Goal: Navigation & Orientation: Understand site structure

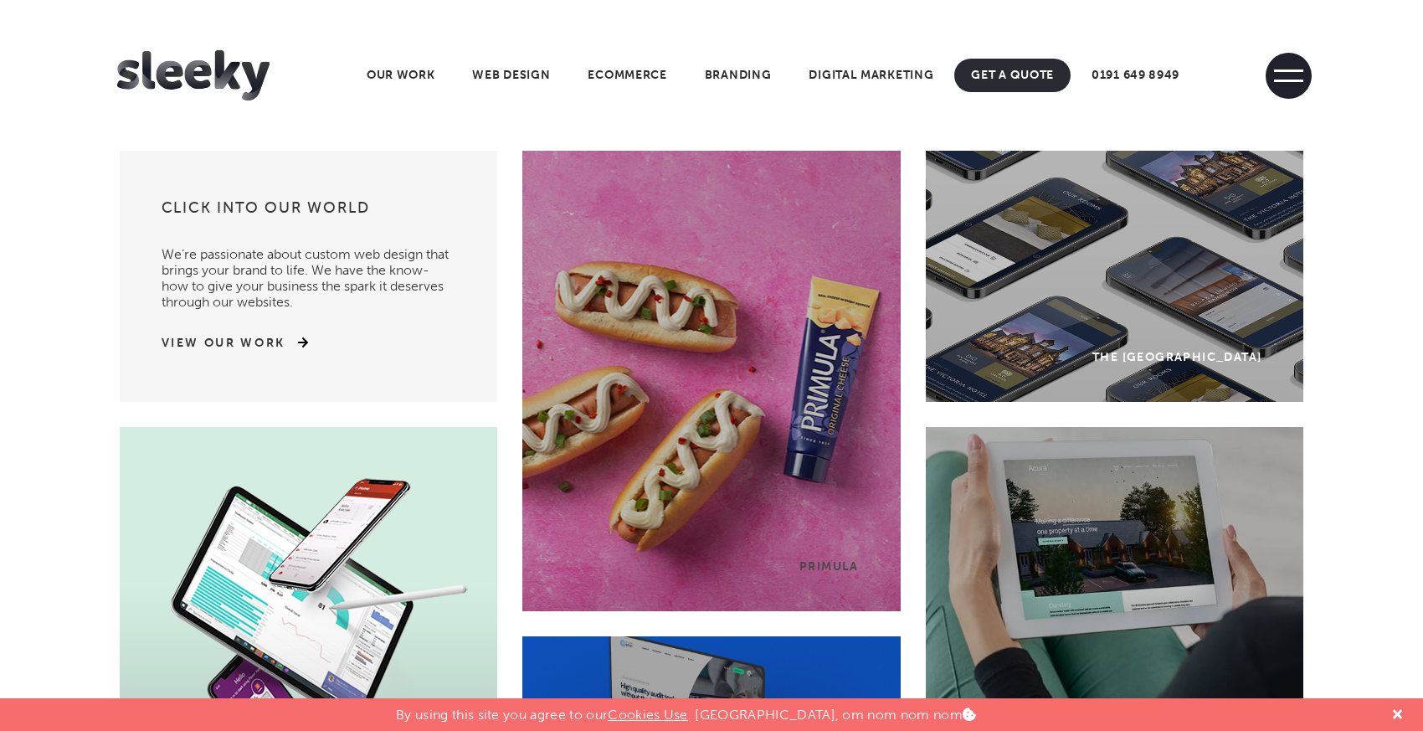
click at [1286, 78] on span at bounding box center [1289, 76] width 46 height 46
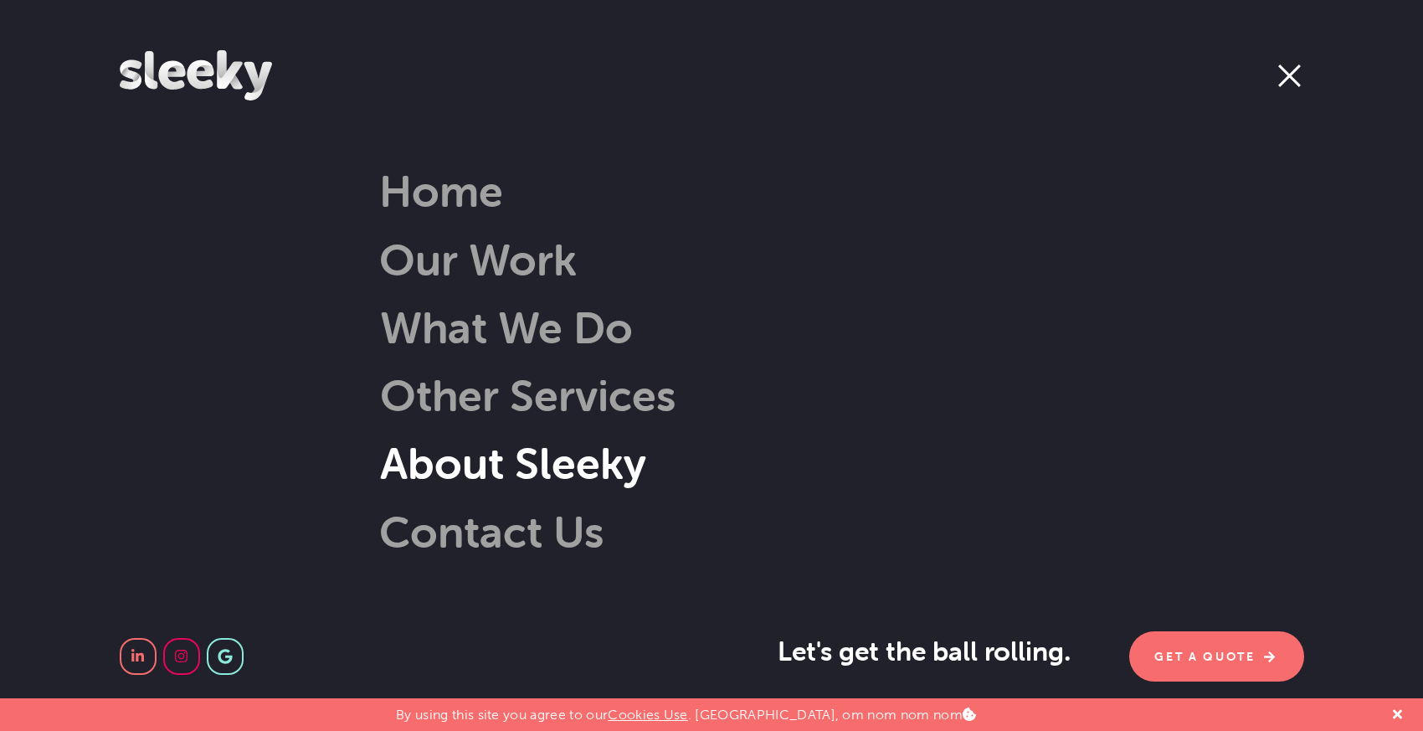
click at [468, 467] on link "About Sleeky" at bounding box center [488, 463] width 317 height 54
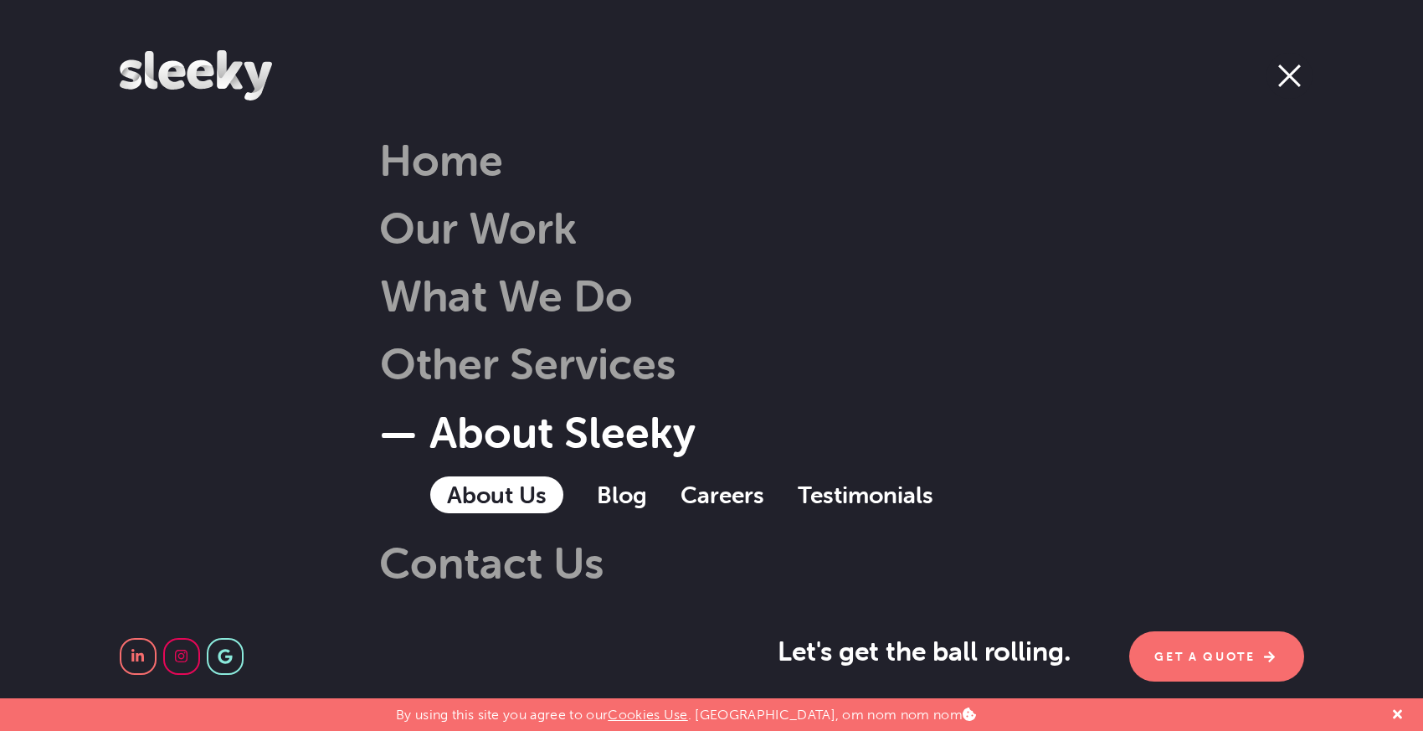
click at [493, 489] on link "About Us" at bounding box center [496, 494] width 133 height 37
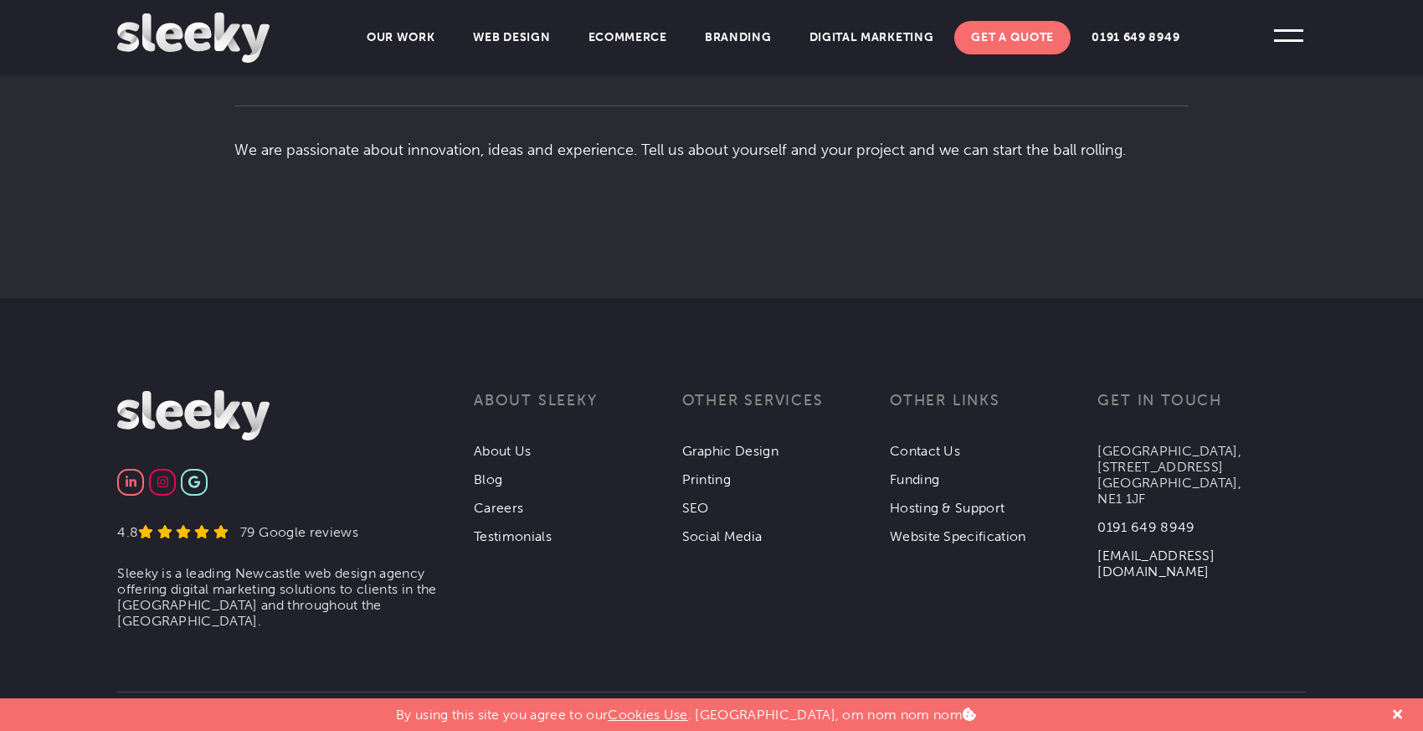
scroll to position [3153, 0]
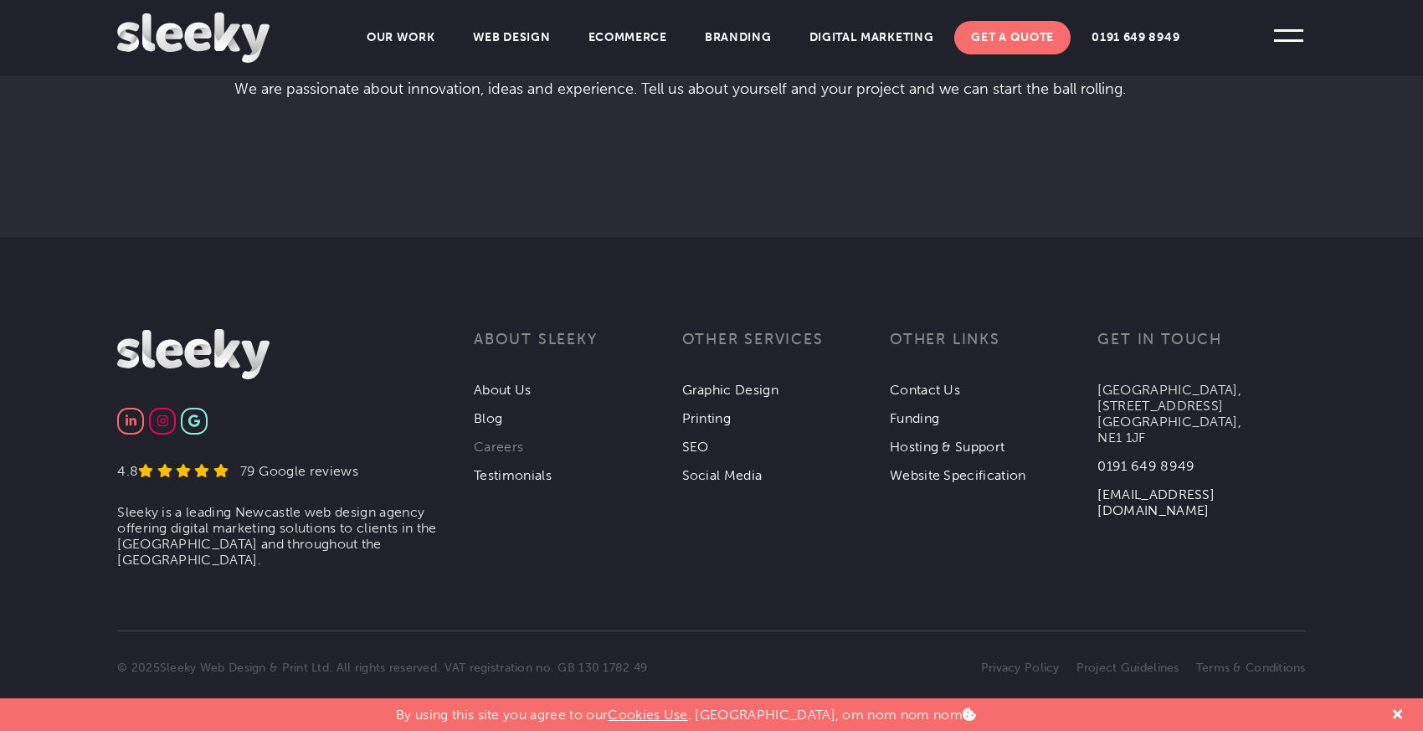
click at [489, 439] on link "Careers" at bounding box center [498, 447] width 49 height 16
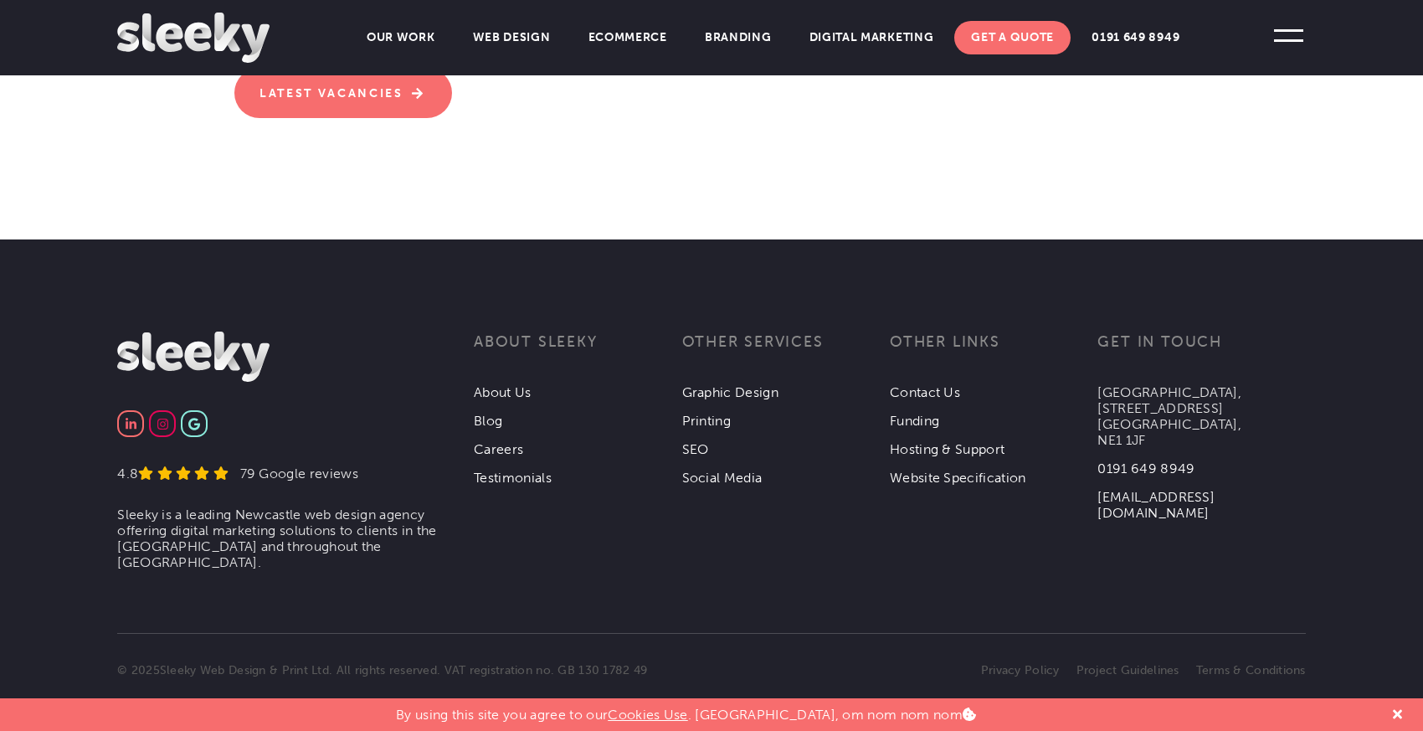
scroll to position [694, 0]
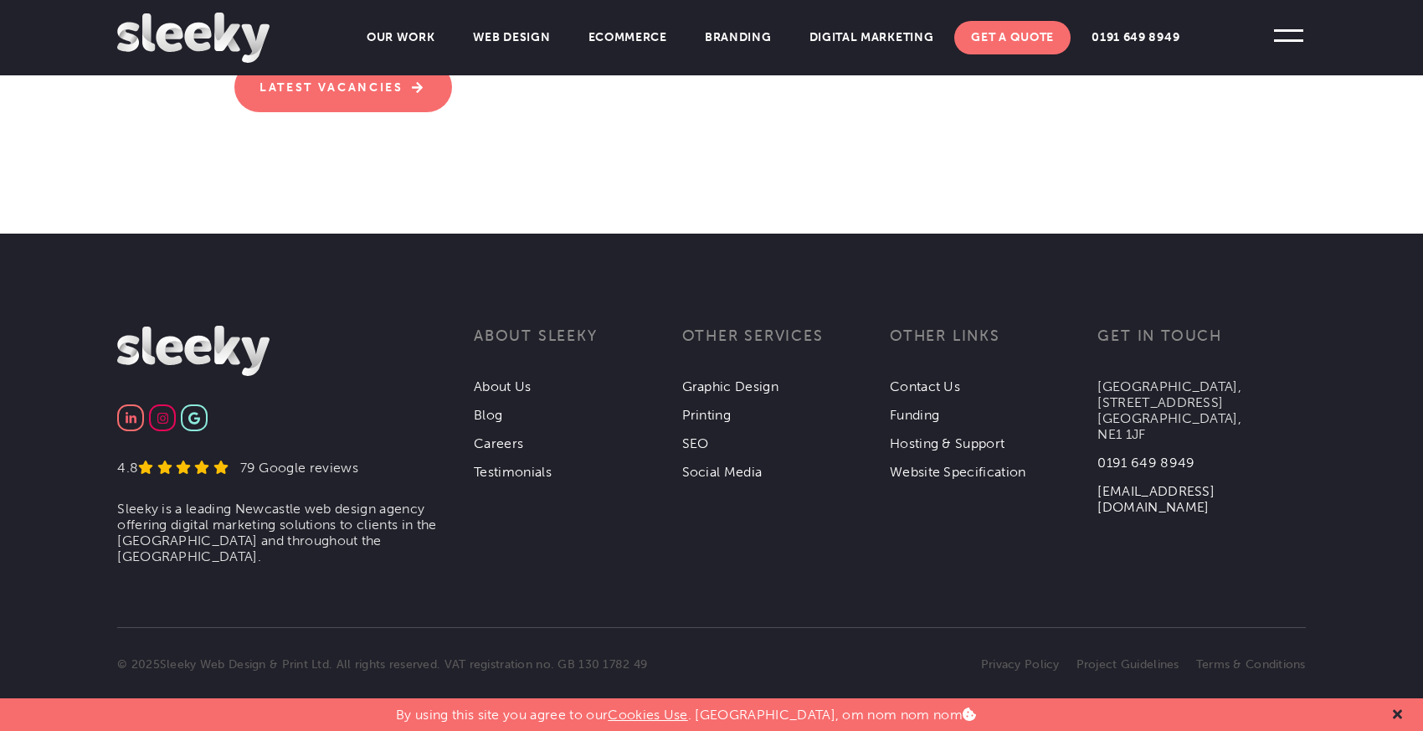
click at [1393, 711] on icon at bounding box center [1397, 714] width 9 height 13
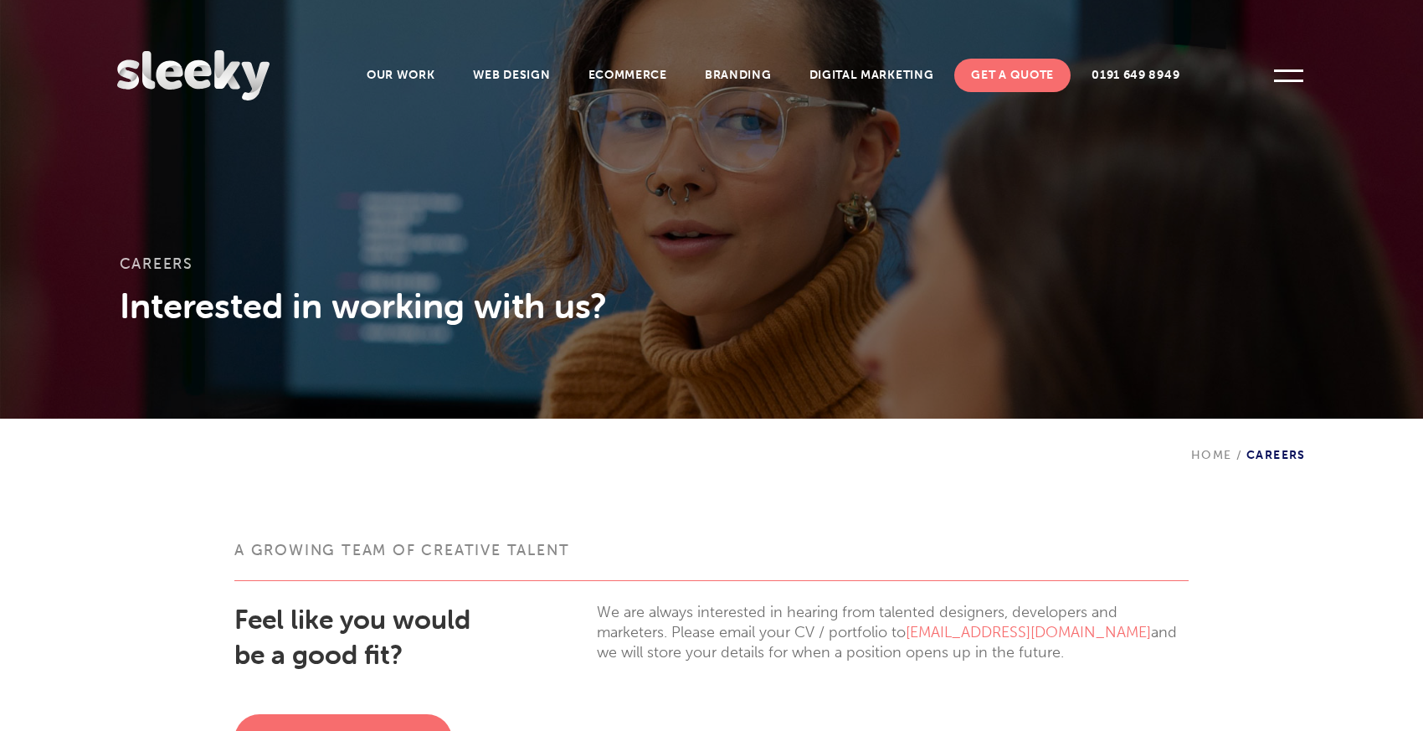
scroll to position [0, 0]
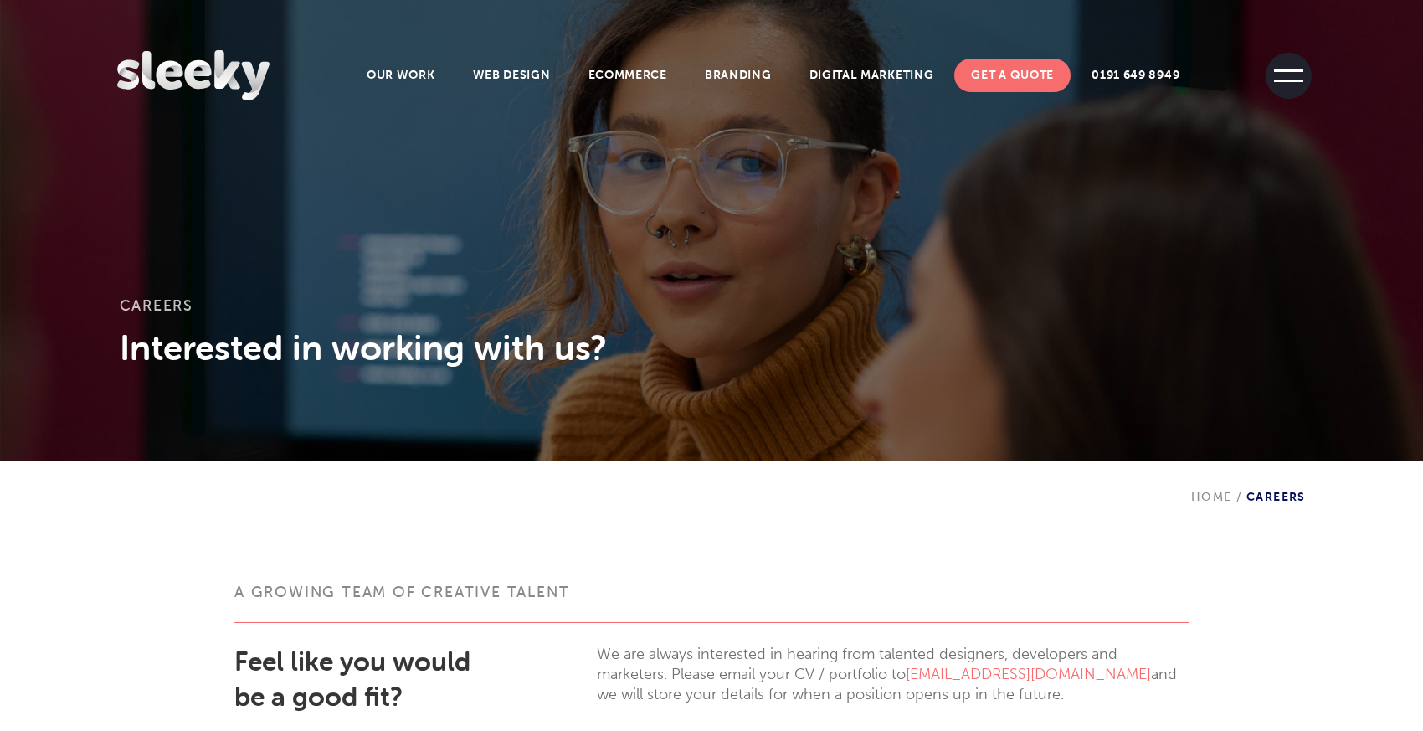
click at [1297, 65] on span at bounding box center [1289, 76] width 46 height 46
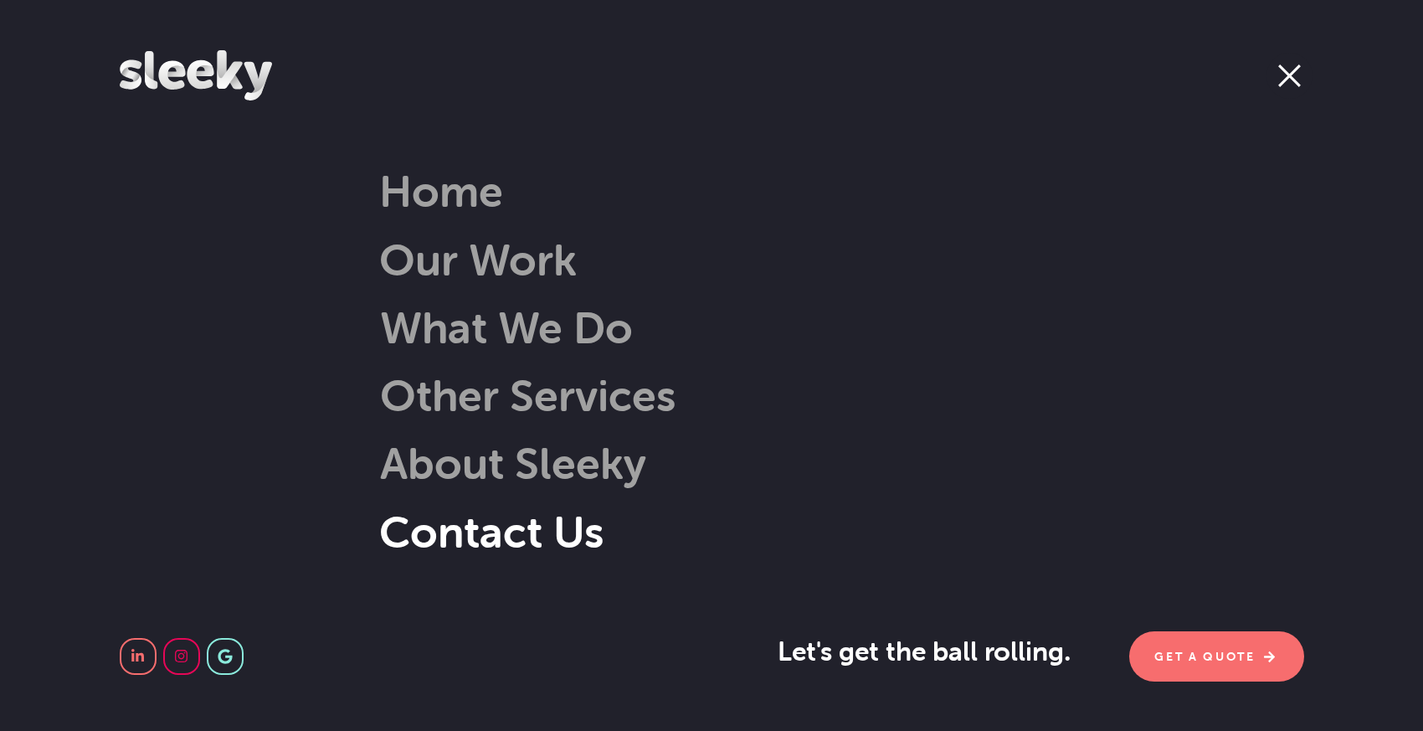
click at [522, 533] on link "Contact Us" at bounding box center [491, 532] width 224 height 54
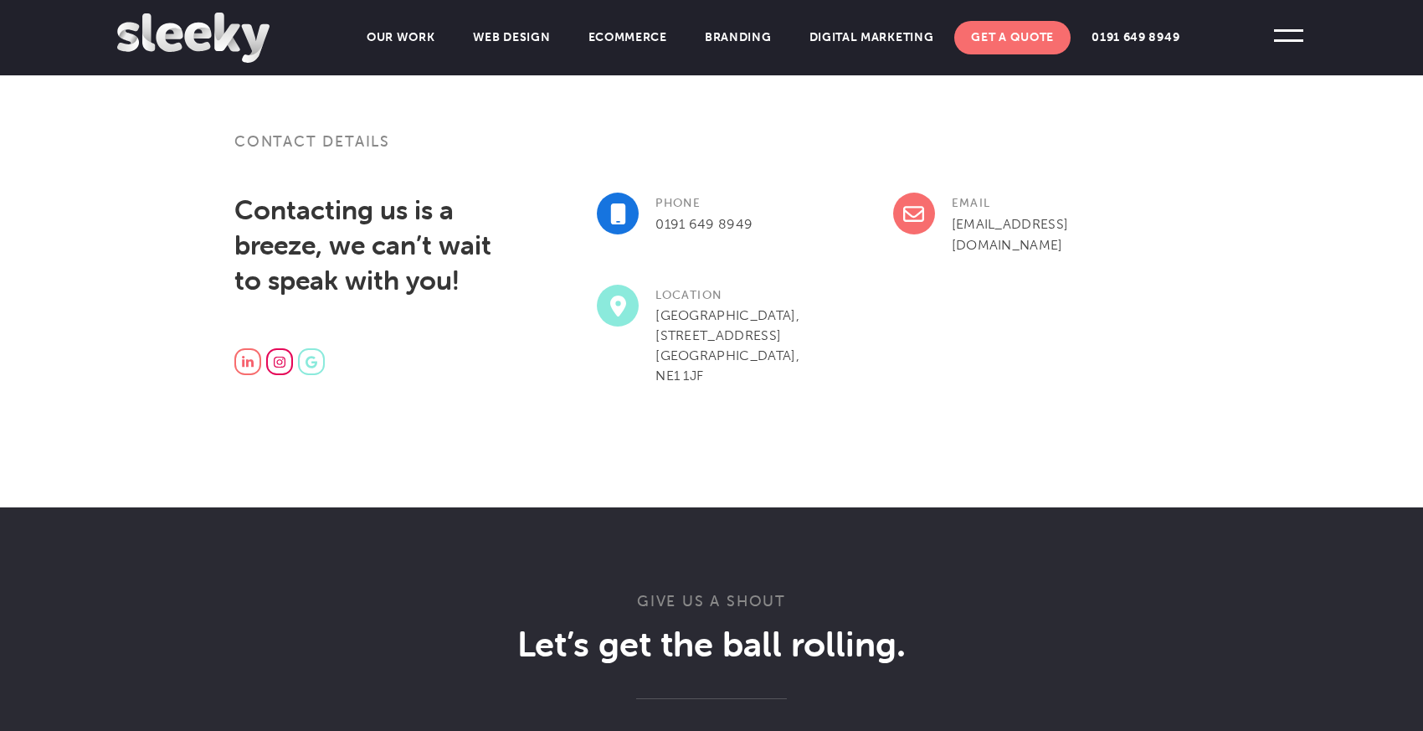
scroll to position [452, 0]
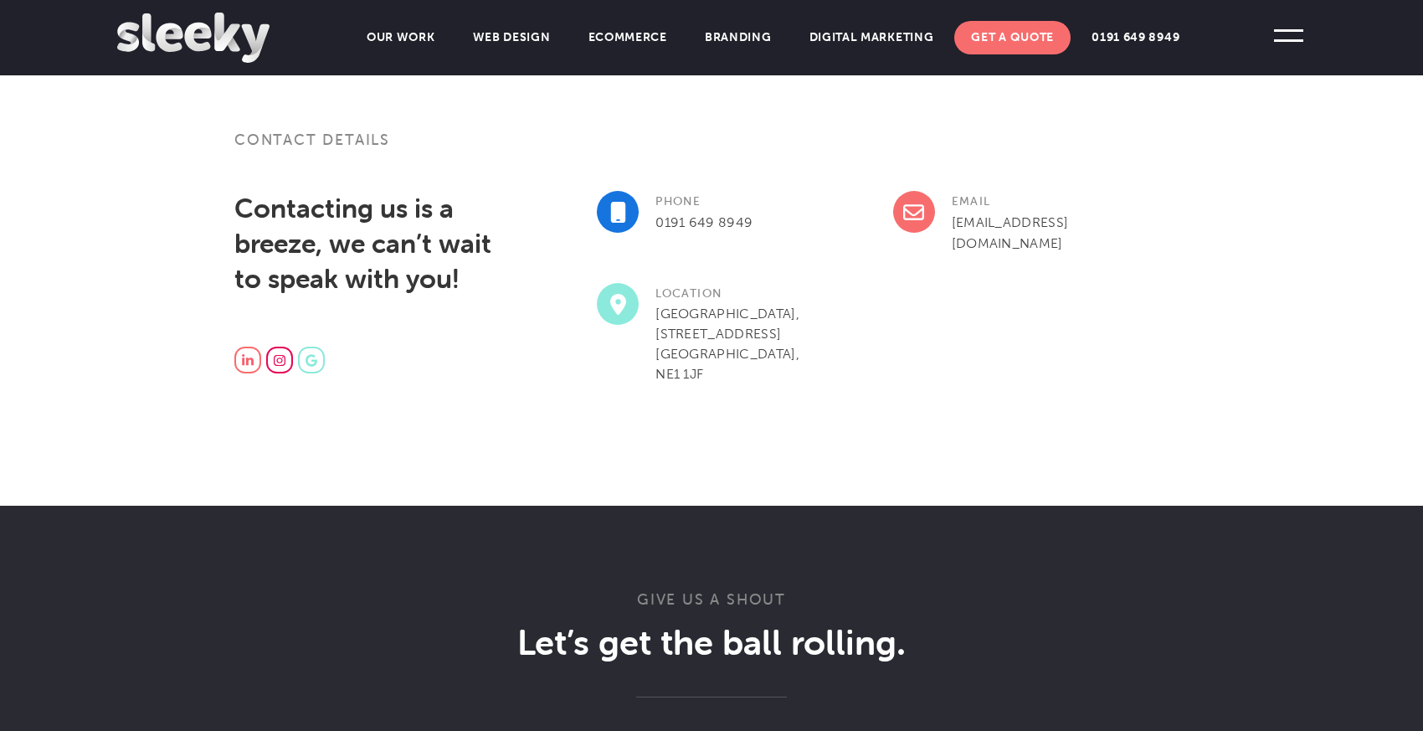
drag, startPoint x: 706, startPoint y: 373, endPoint x: 657, endPoint y: 286, distance: 100.4
click at [657, 286] on div "Location Collingwood Buildings, 38 Collingwood St, Newcastle upon Tyne, NE1 1JF" at bounding box center [745, 333] width 296 height 101
click at [657, 286] on h3 "Location" at bounding box center [730, 293] width 266 height 21
drag, startPoint x: 657, startPoint y: 286, endPoint x: 715, endPoint y: 373, distance: 104.5
click at [715, 373] on div "Location Collingwood Buildings, 38 Collingwood St, Newcastle upon Tyne, NE1 1JF" at bounding box center [745, 333] width 296 height 101
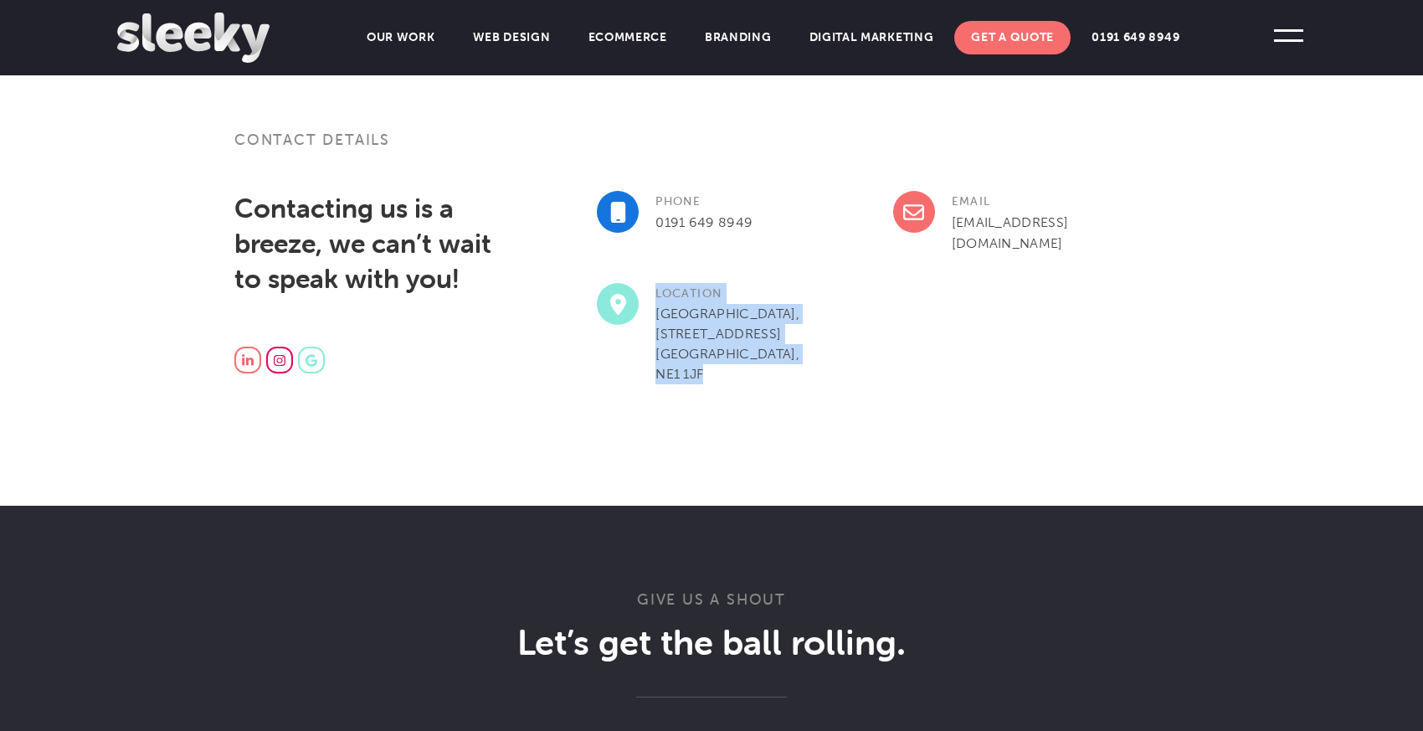
click at [715, 373] on p "Collingwood Buildings, 38 Collingwood St, Newcastle upon Tyne, NE1 1JF" at bounding box center [730, 344] width 266 height 80
drag, startPoint x: 715, startPoint y: 373, endPoint x: 651, endPoint y: 281, distance: 111.3
click at [651, 283] on div "Location Collingwood Buildings, 38 Collingwood St, Newcastle upon Tyne, NE1 1JF" at bounding box center [745, 333] width 296 height 101
click at [651, 283] on h3 "Location" at bounding box center [730, 293] width 266 height 21
drag, startPoint x: 651, startPoint y: 281, endPoint x: 718, endPoint y: 372, distance: 112.0
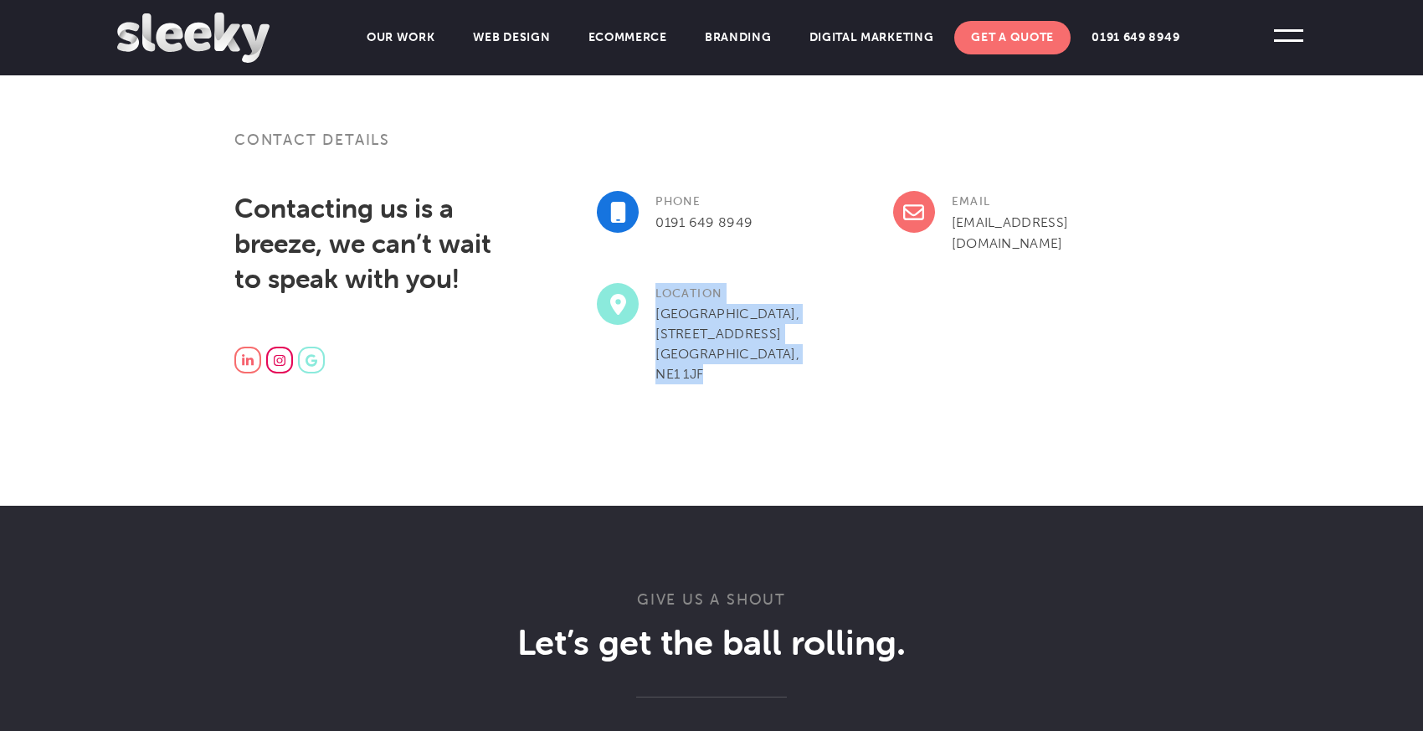
click at [718, 372] on div "Location Collingwood Buildings, 38 Collingwood St, Newcastle upon Tyne, NE1 1JF" at bounding box center [745, 333] width 296 height 101
click at [718, 372] on p "Collingwood Buildings, 38 Collingwood St, Newcastle upon Tyne, NE1 1JF" at bounding box center [730, 344] width 266 height 80
drag, startPoint x: 718, startPoint y: 378, endPoint x: 656, endPoint y: 281, distance: 115.5
click at [656, 283] on div "Location Collingwood Buildings, 38 Collingwood St, Newcastle upon Tyne, NE1 1JF" at bounding box center [745, 333] width 296 height 101
click at [656, 283] on h3 "Location" at bounding box center [730, 293] width 266 height 21
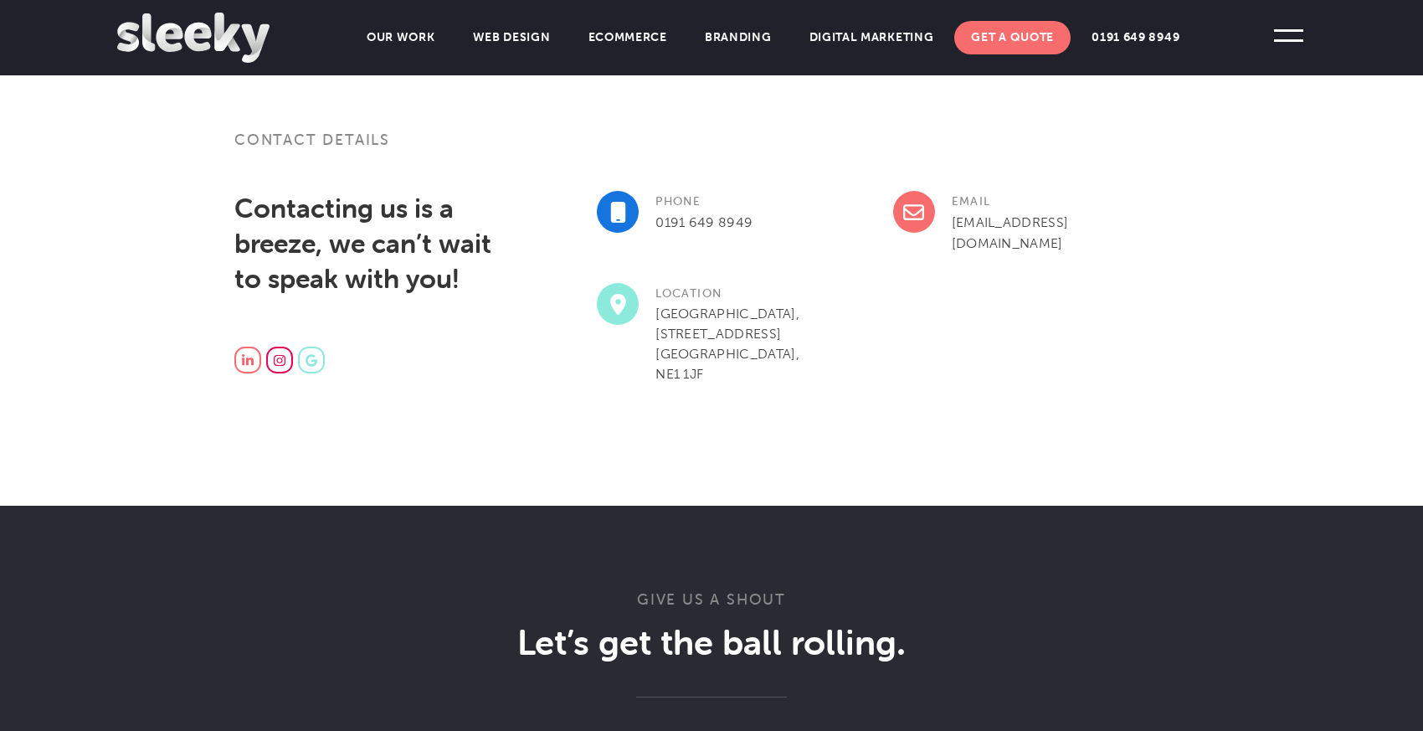
drag, startPoint x: 656, startPoint y: 281, endPoint x: 701, endPoint y: 373, distance: 103.0
click at [701, 373] on div "Location Collingwood Buildings, 38 Collingwood St, Newcastle upon Tyne, NE1 1JF" at bounding box center [745, 333] width 296 height 101
click at [701, 373] on p "Collingwood Buildings, 38 Collingwood St, Newcastle upon Tyne, NE1 1JF" at bounding box center [730, 344] width 266 height 80
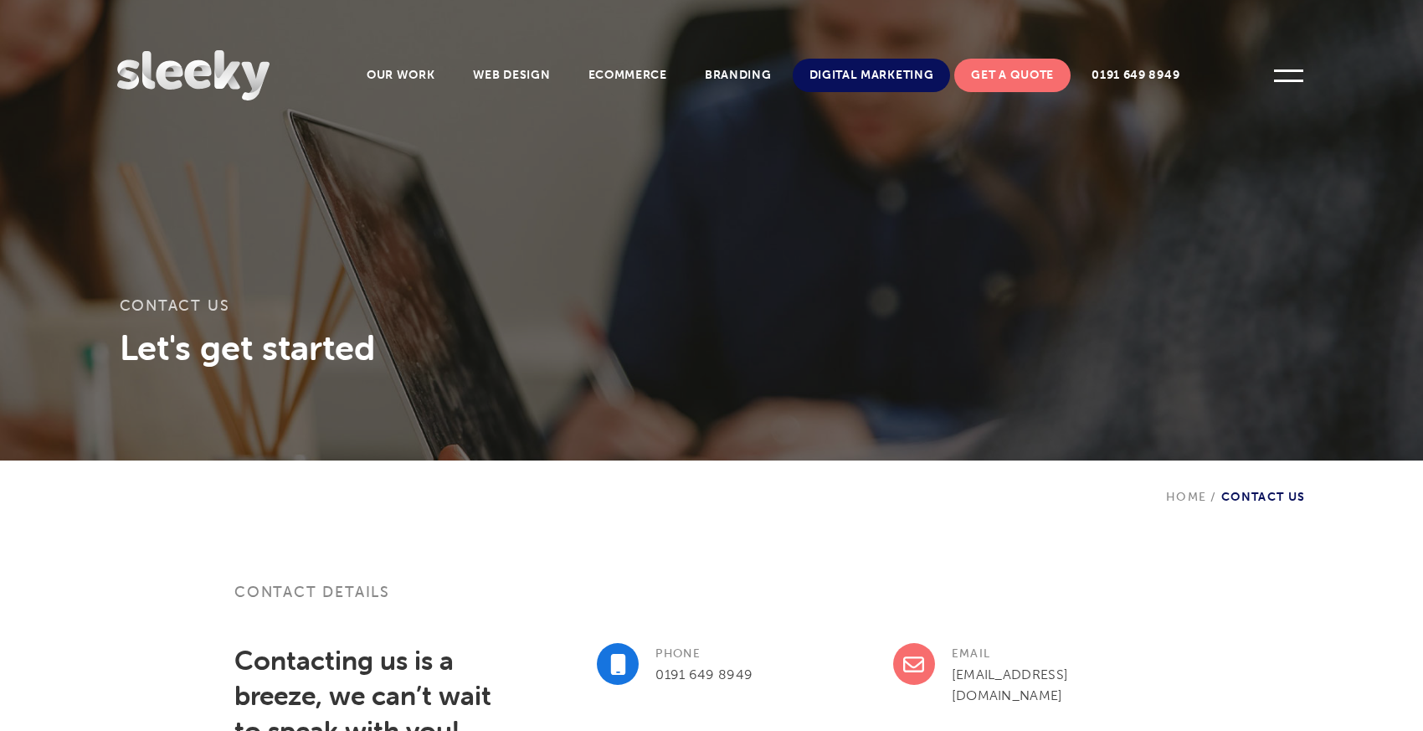
click at [912, 80] on link "Digital Marketing" at bounding box center [872, 75] width 158 height 33
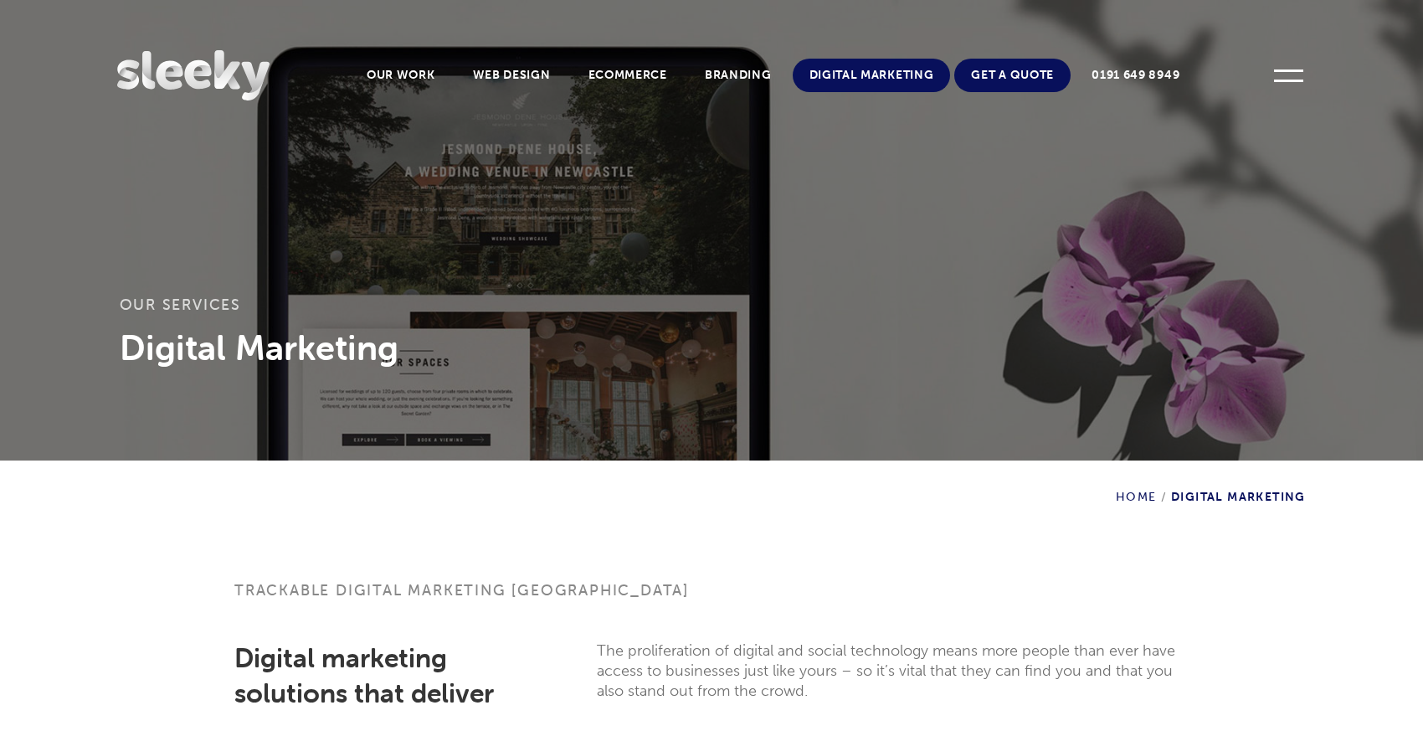
click at [849, 63] on link "Digital Marketing" at bounding box center [872, 75] width 158 height 33
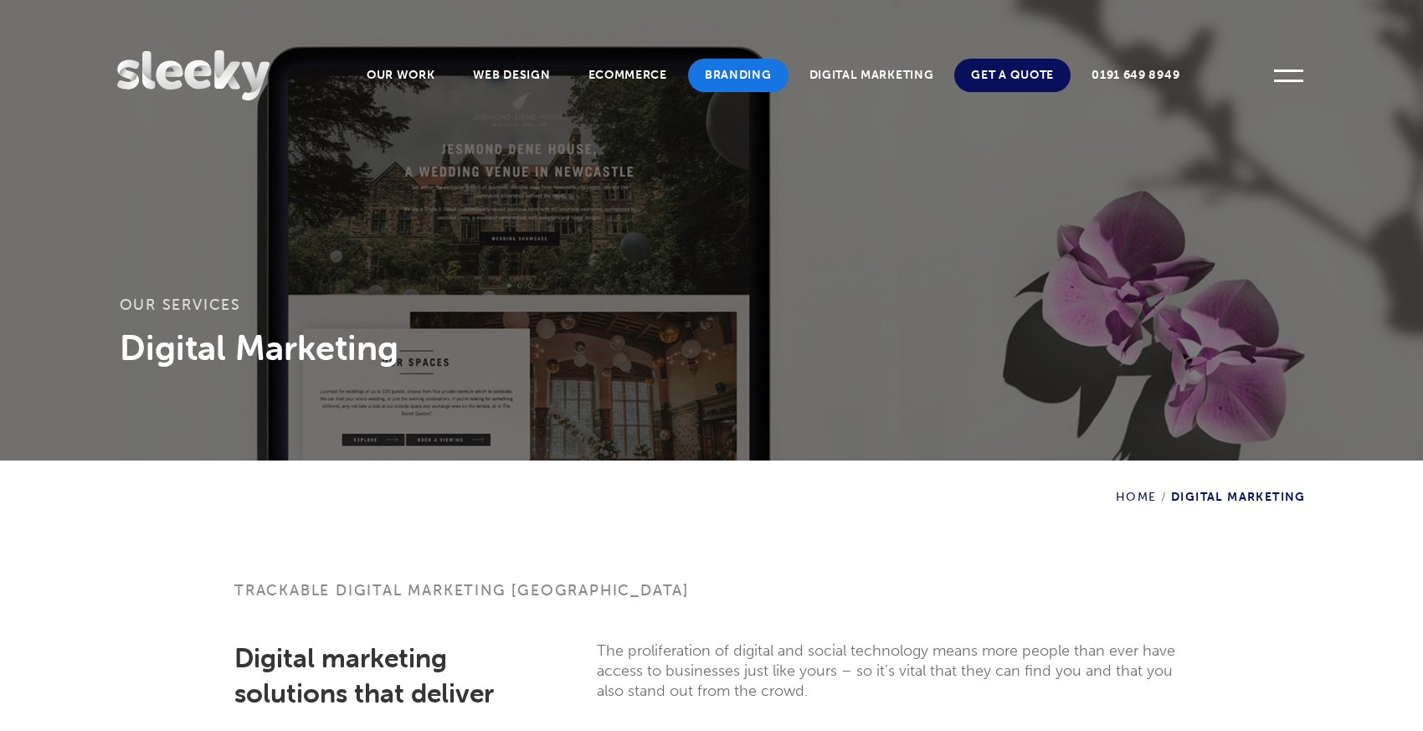
click at [748, 82] on link "Branding" at bounding box center [738, 75] width 100 height 33
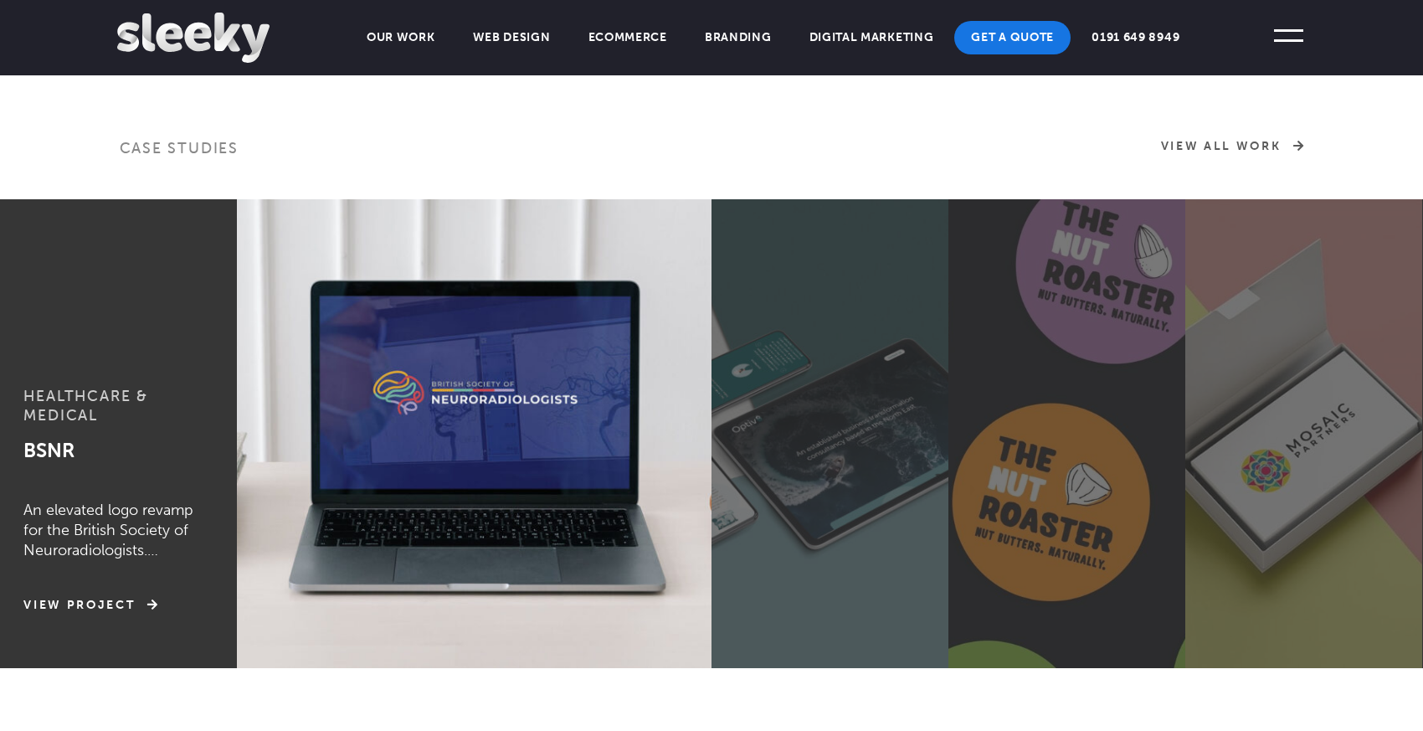
scroll to position [827, 0]
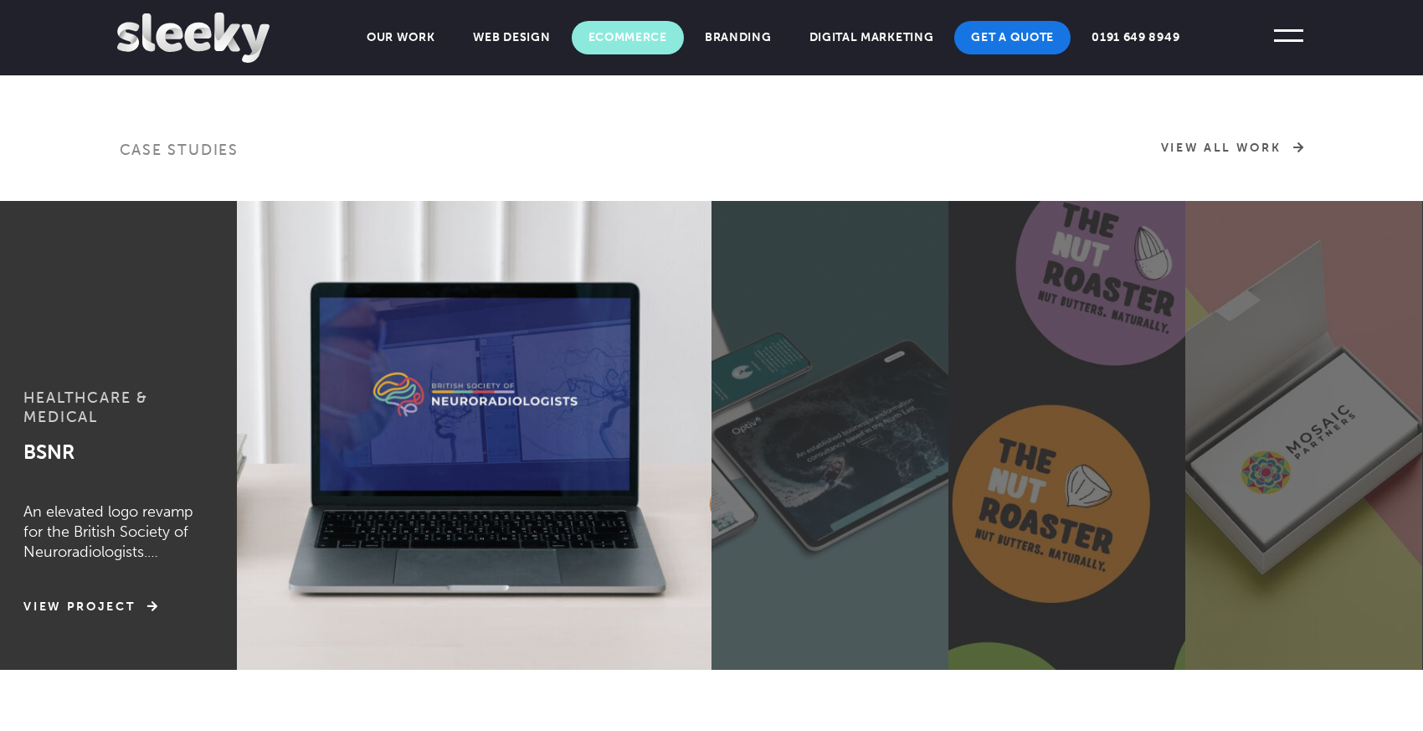
click at [632, 44] on link "Ecommerce" at bounding box center [628, 37] width 112 height 33
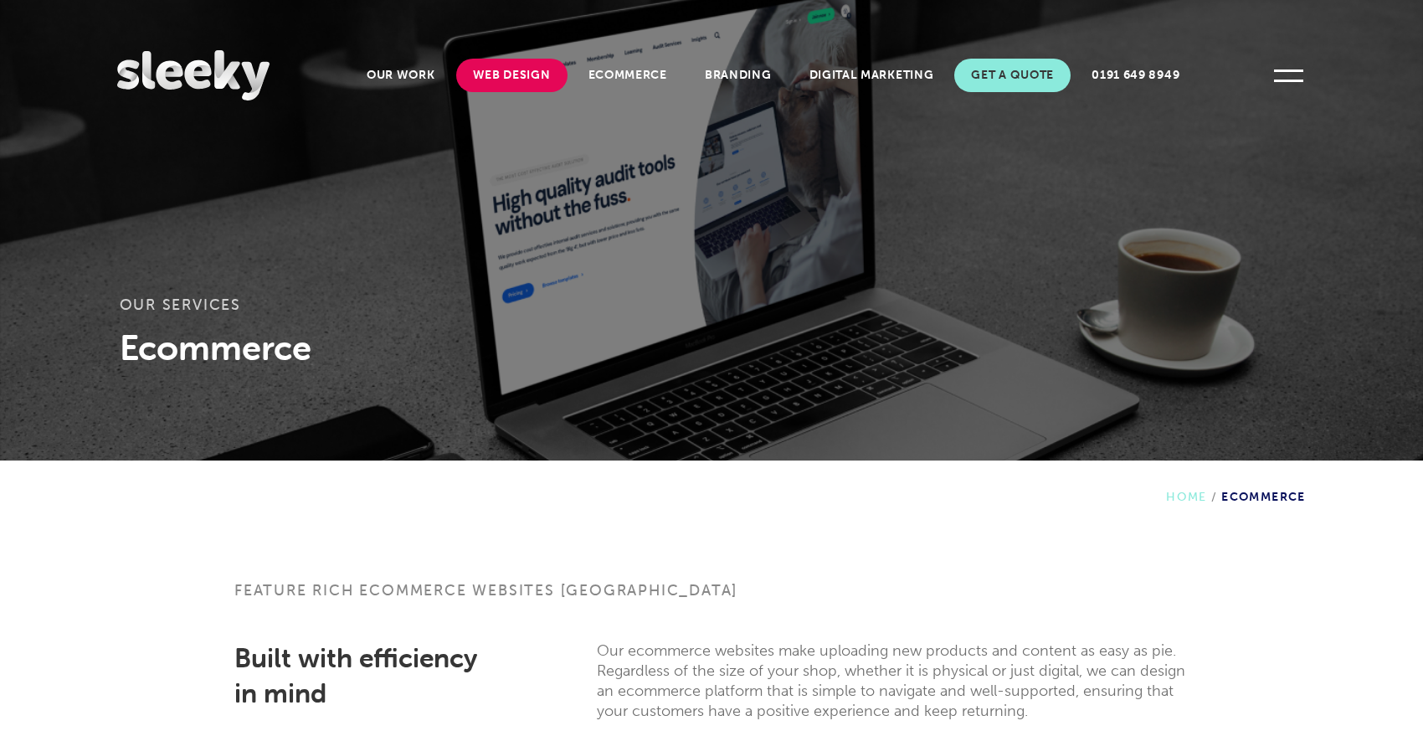
click at [531, 76] on link "Web Design" at bounding box center [511, 75] width 111 height 33
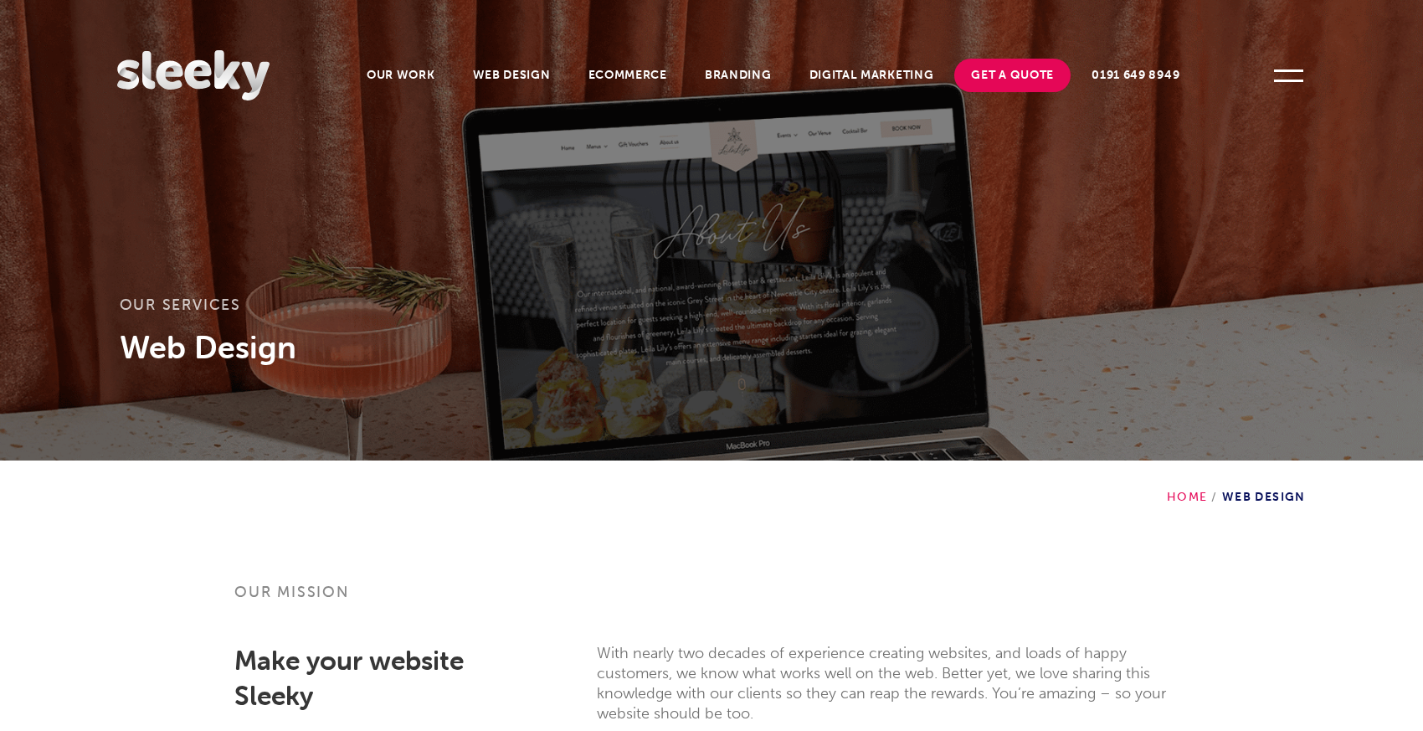
click at [428, 80] on link "Our Work" at bounding box center [401, 75] width 102 height 33
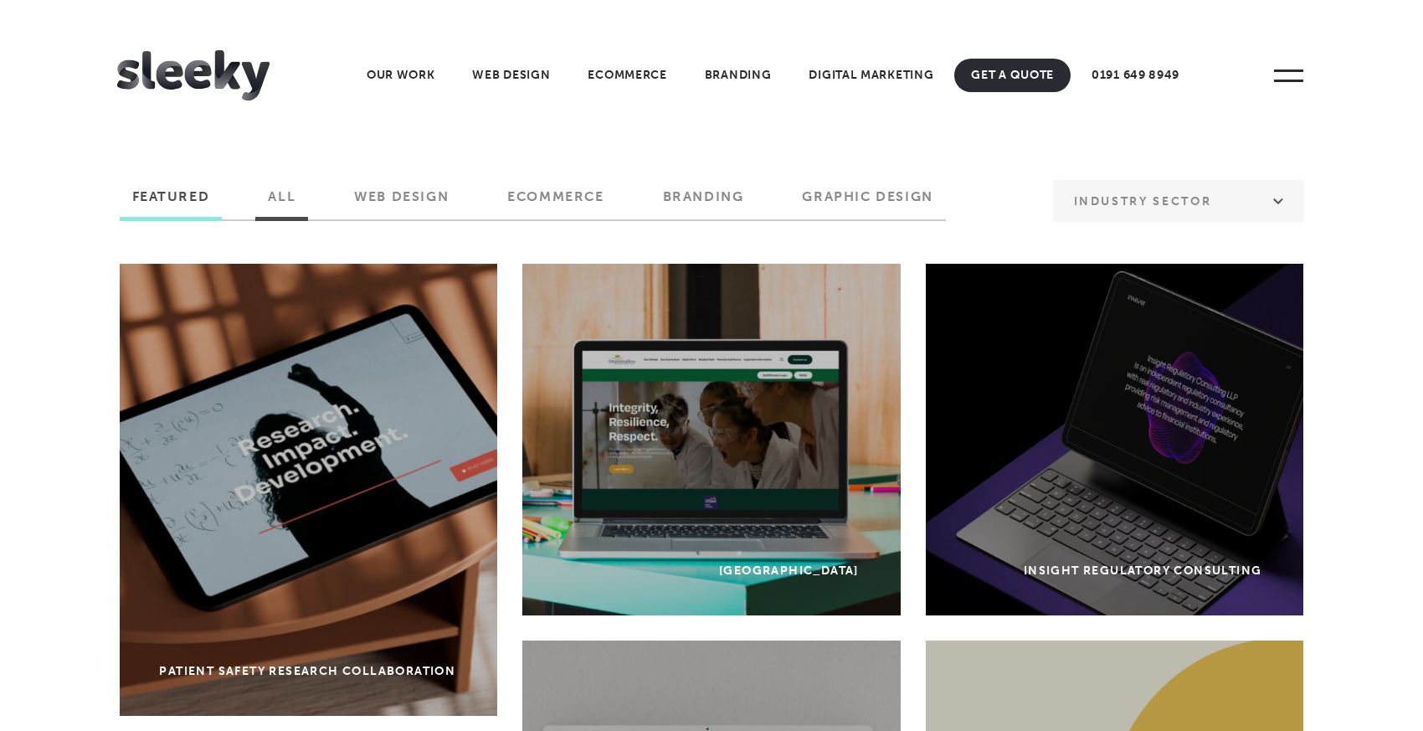
click at [265, 201] on label "All" at bounding box center [281, 202] width 53 height 28
click at [0, 0] on input "All" at bounding box center [0, 0] width 0 height 0
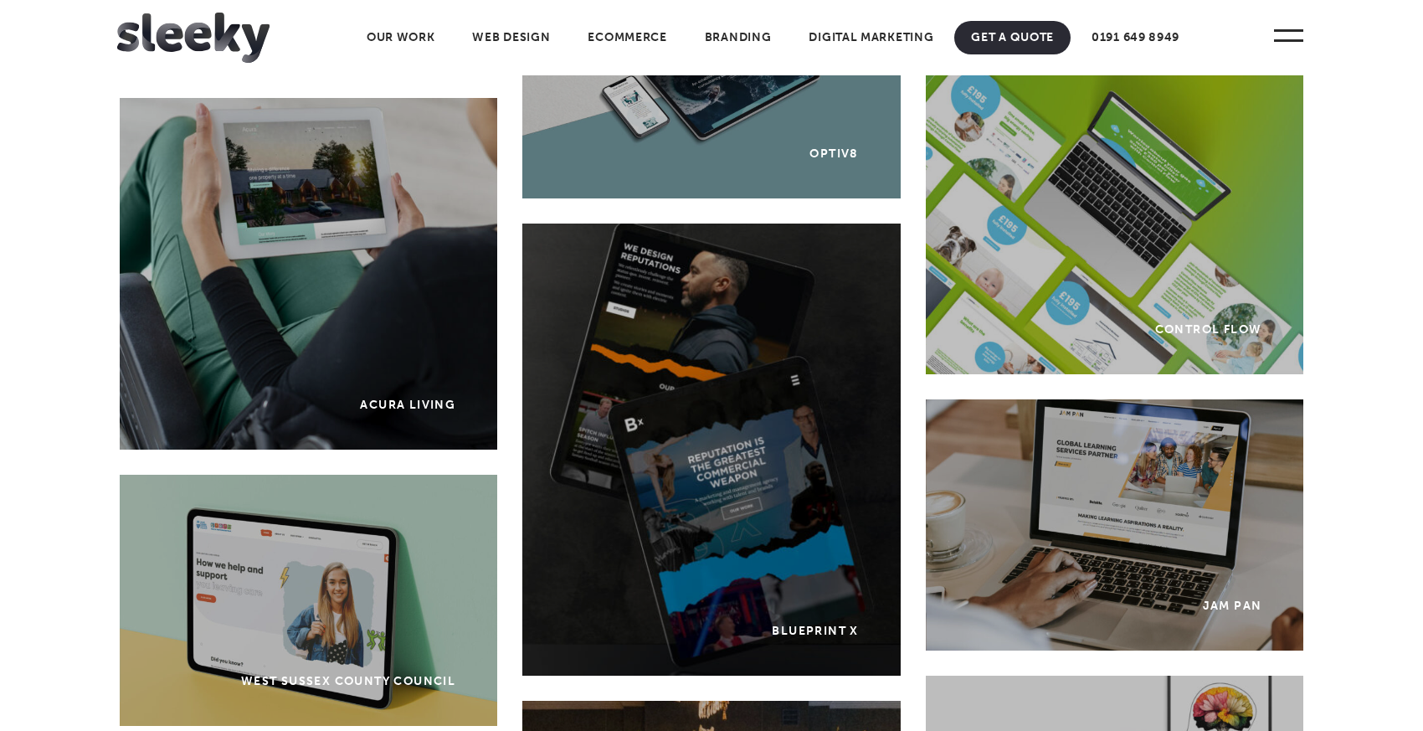
scroll to position [4007, 0]
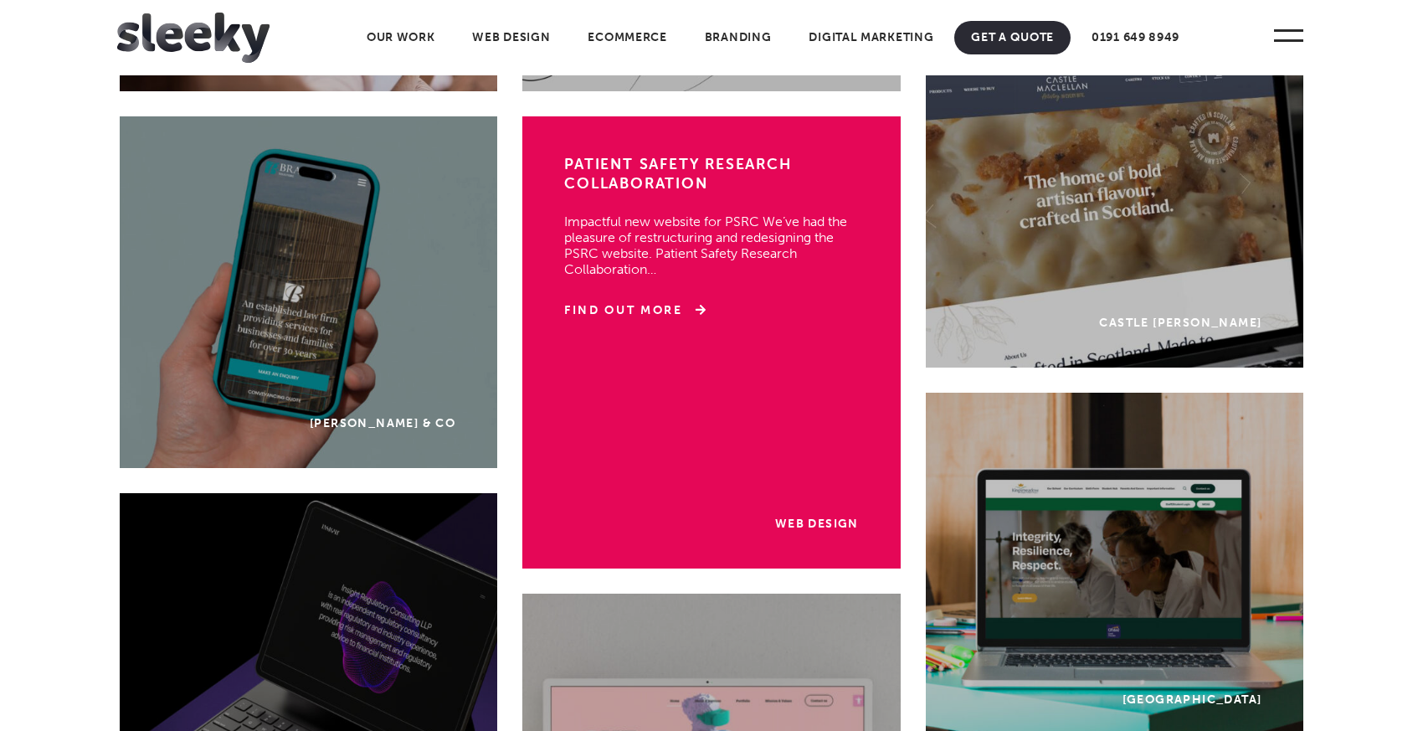
scroll to position [0, 0]
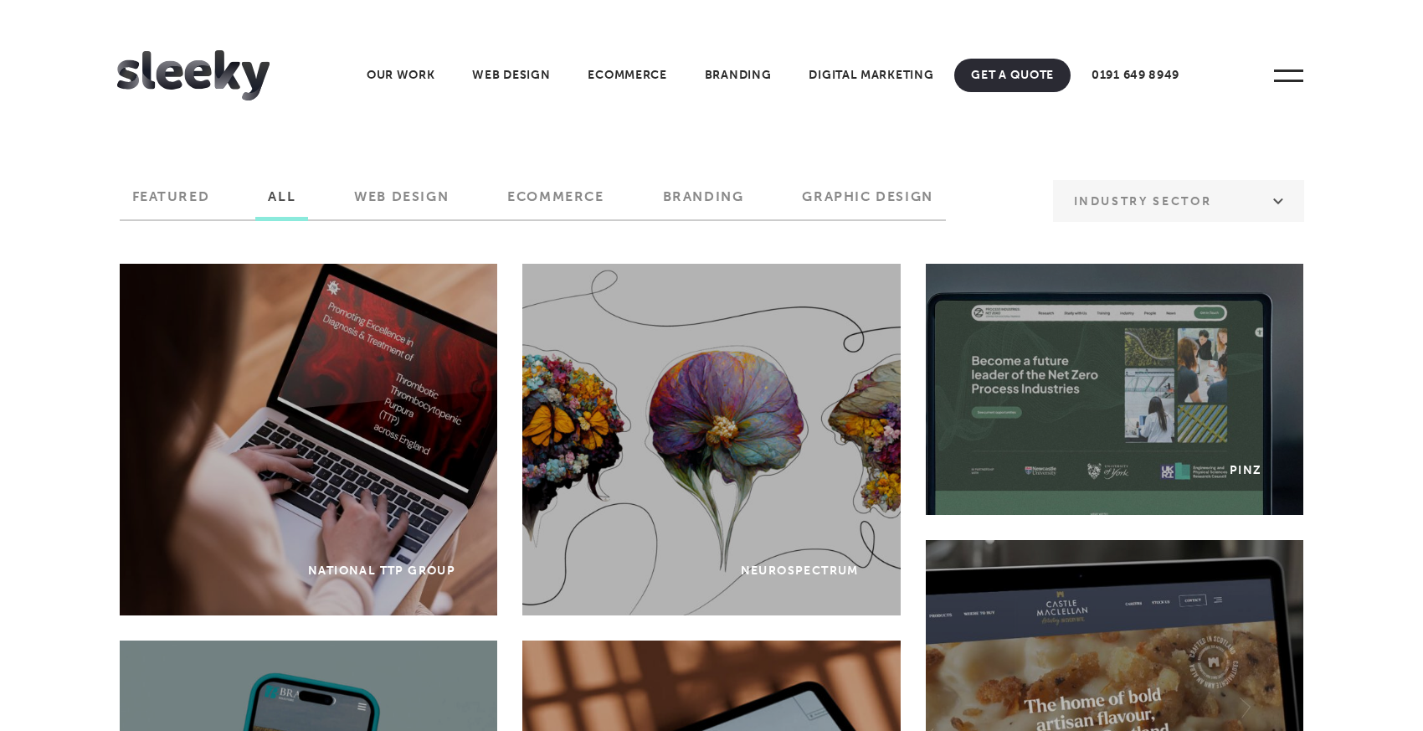
click at [250, 80] on img at bounding box center [193, 75] width 152 height 50
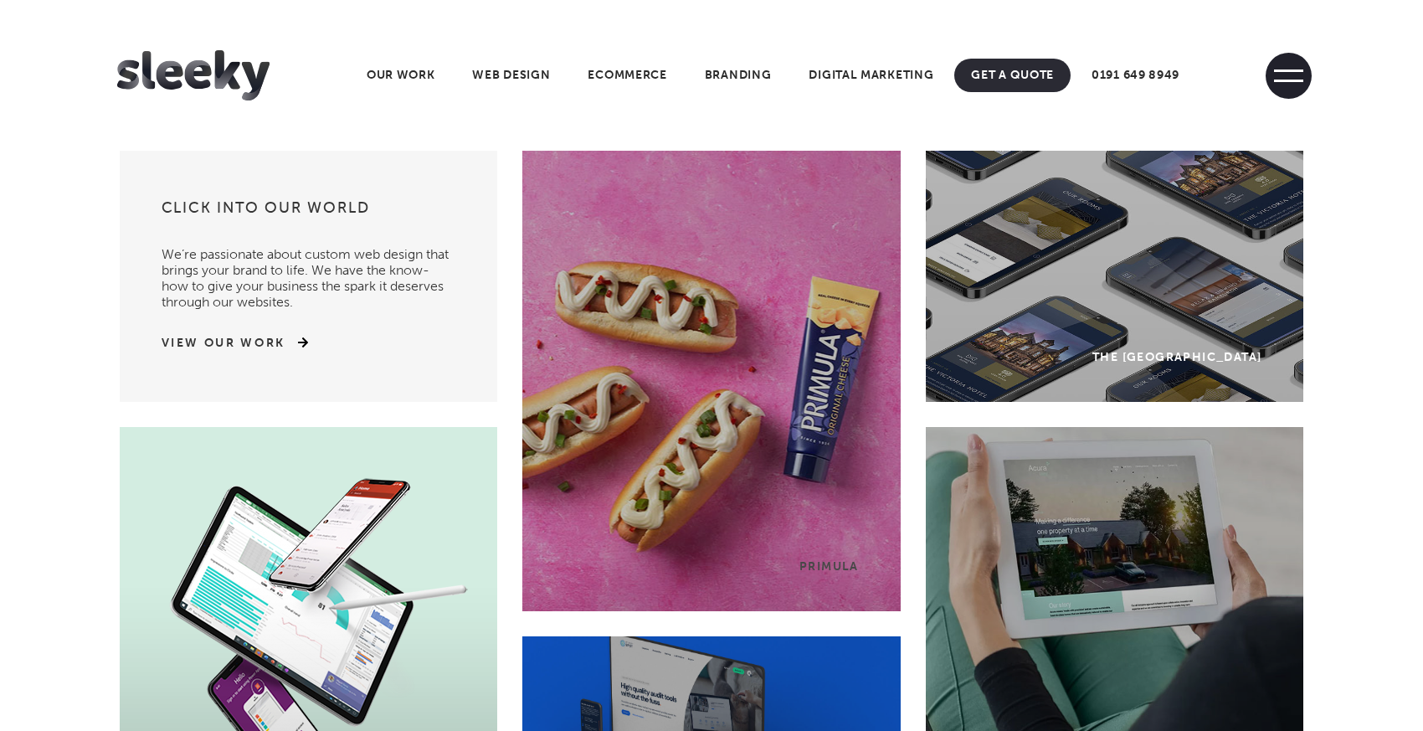
click at [1284, 82] on span at bounding box center [1289, 76] width 46 height 46
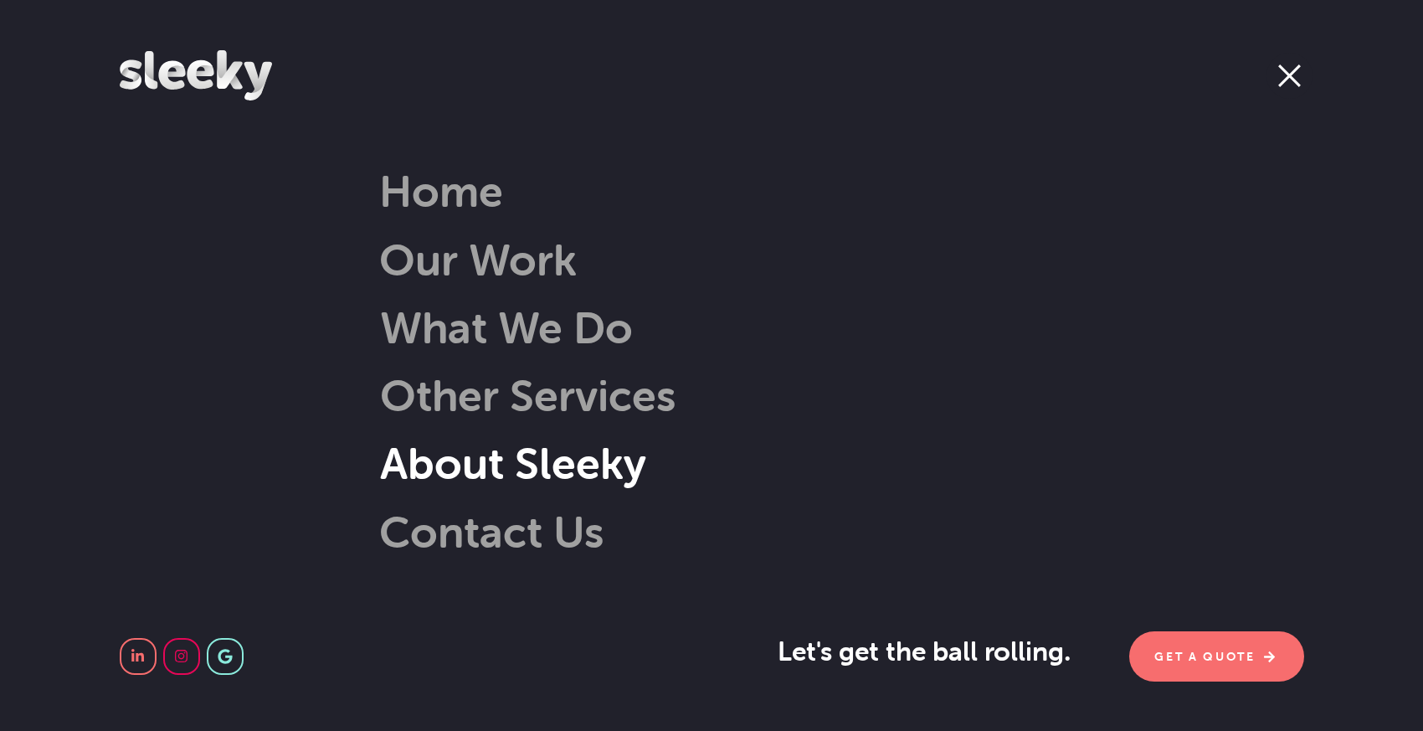
click at [510, 458] on link "About Sleeky" at bounding box center [488, 463] width 317 height 54
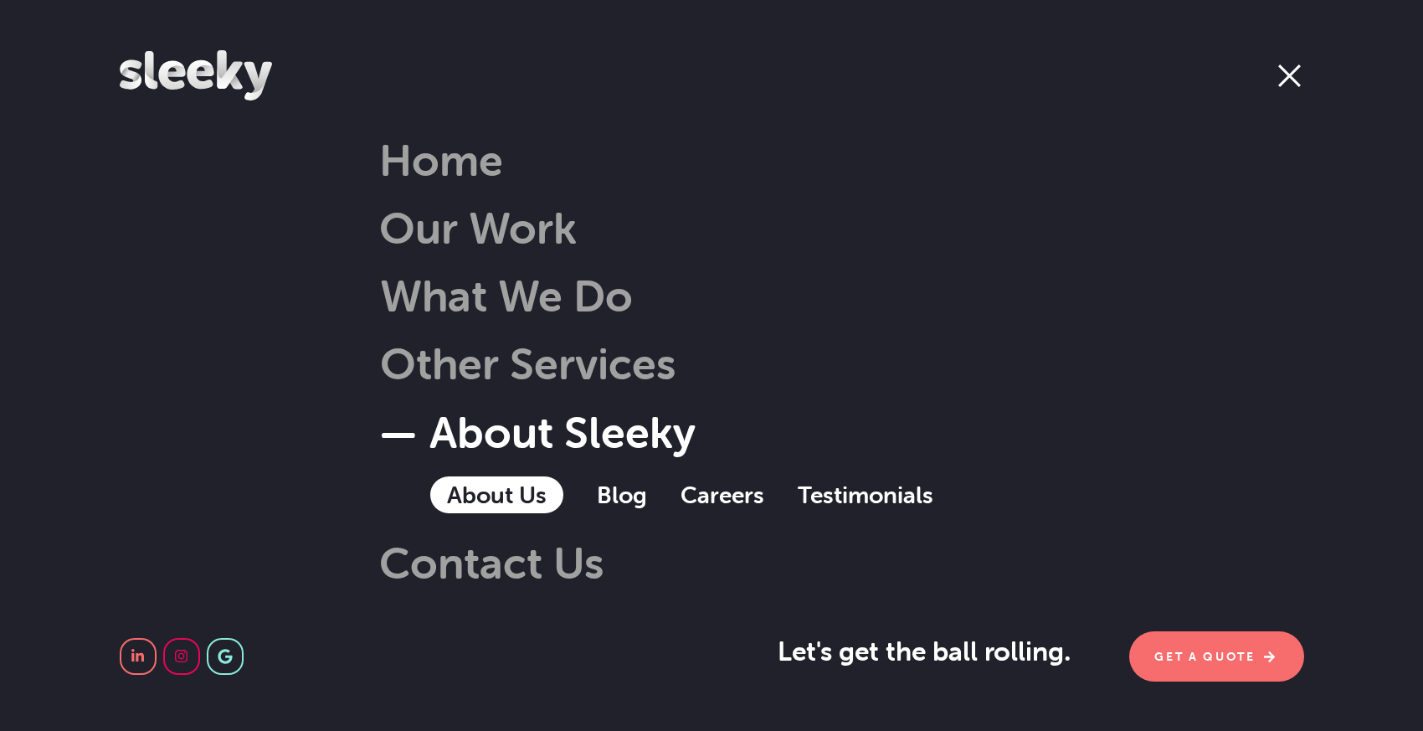
click at [509, 493] on link "About Us" at bounding box center [496, 494] width 133 height 37
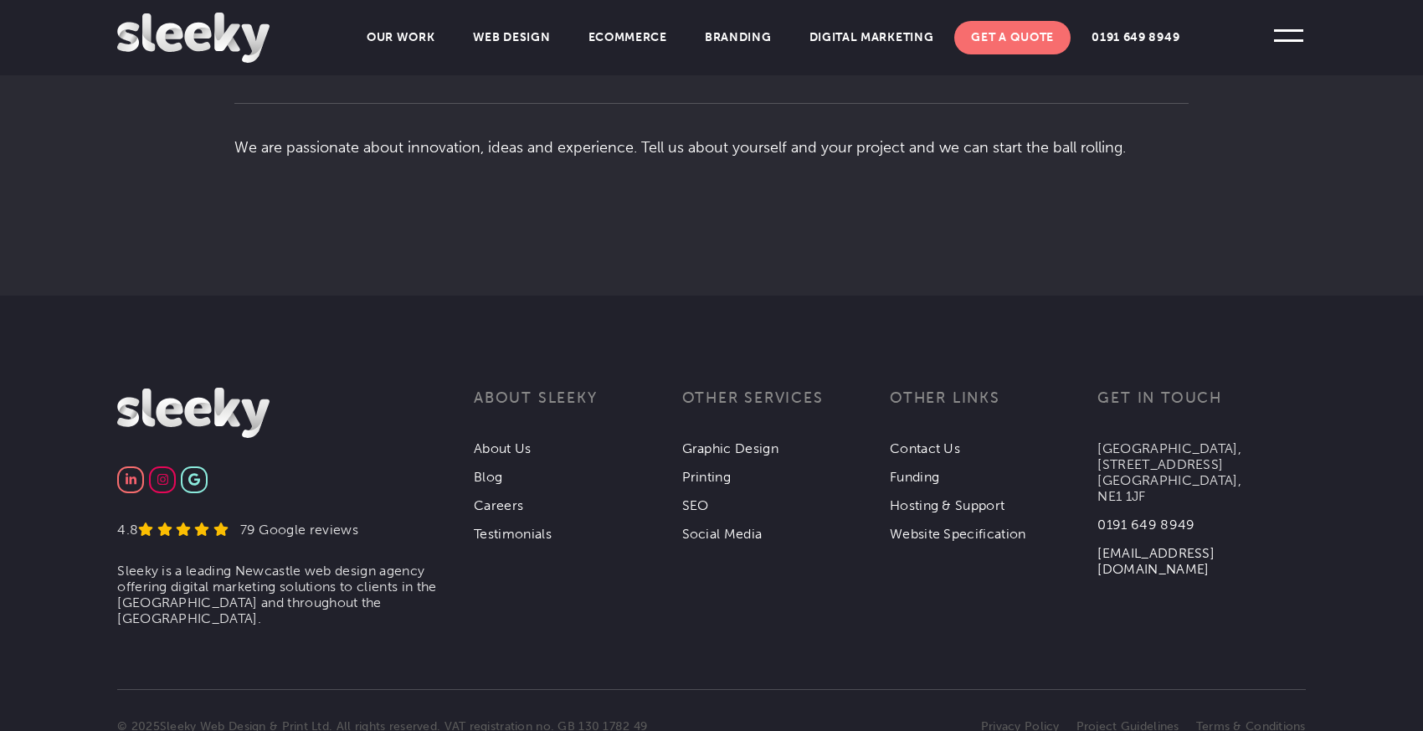
scroll to position [3153, 0]
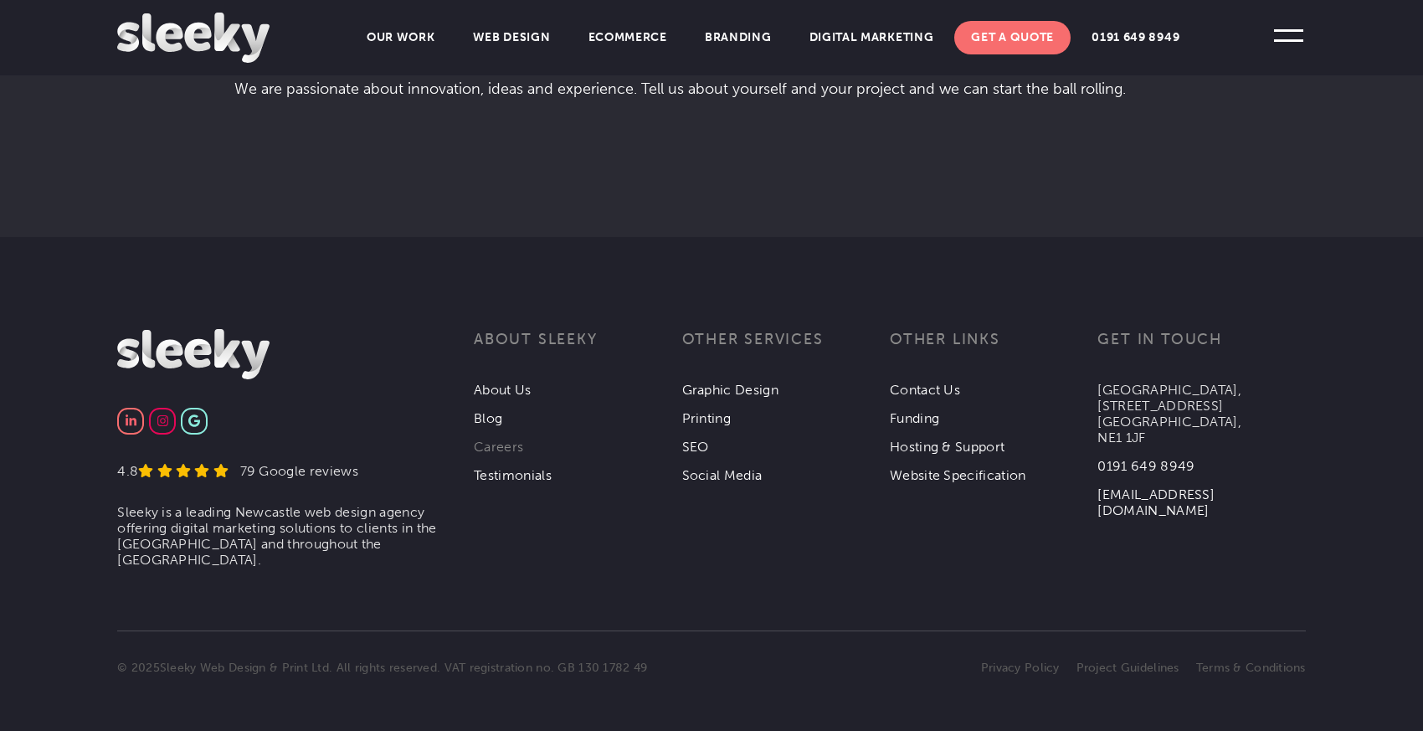
click at [501, 439] on link "Careers" at bounding box center [498, 447] width 49 height 16
click at [897, 412] on link "Funding" at bounding box center [914, 418] width 49 height 16
click at [922, 440] on link "Hosting & Support" at bounding box center [947, 447] width 115 height 16
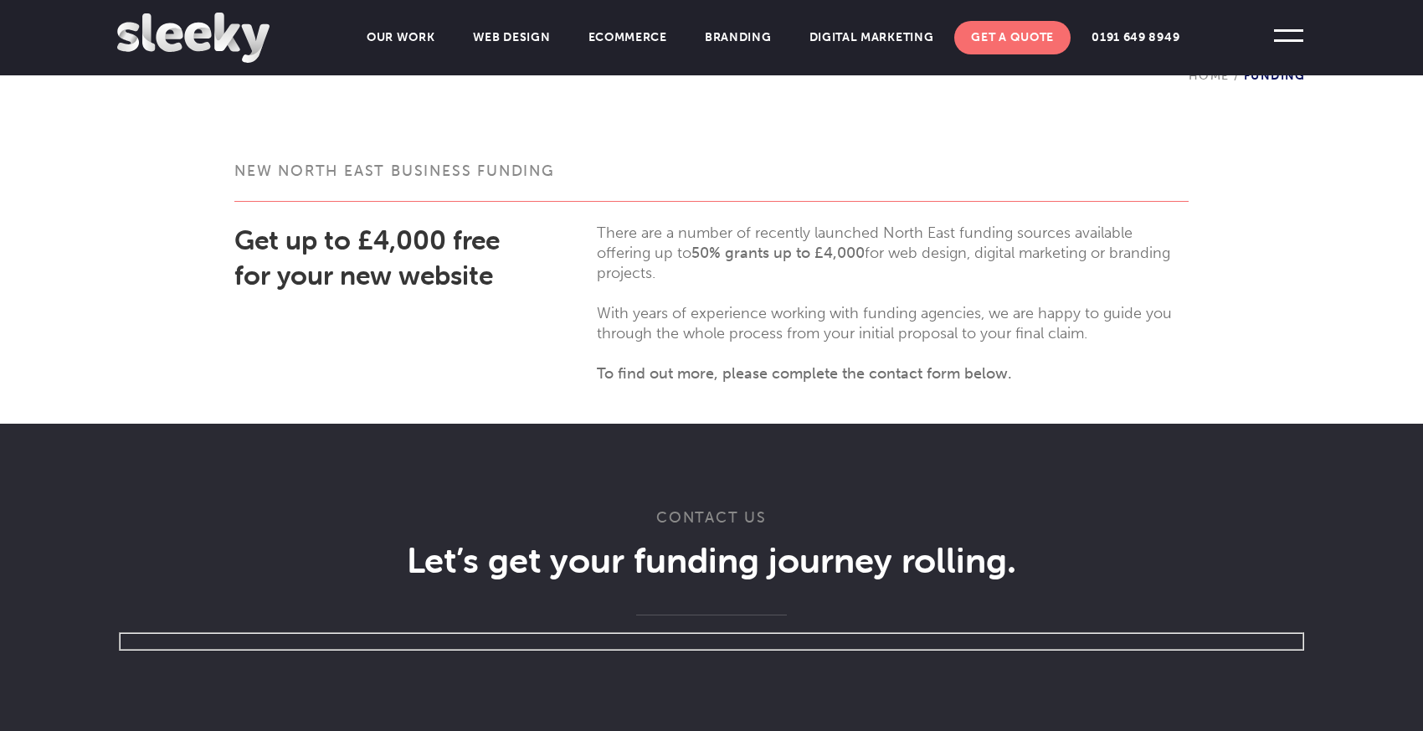
scroll to position [420, 0]
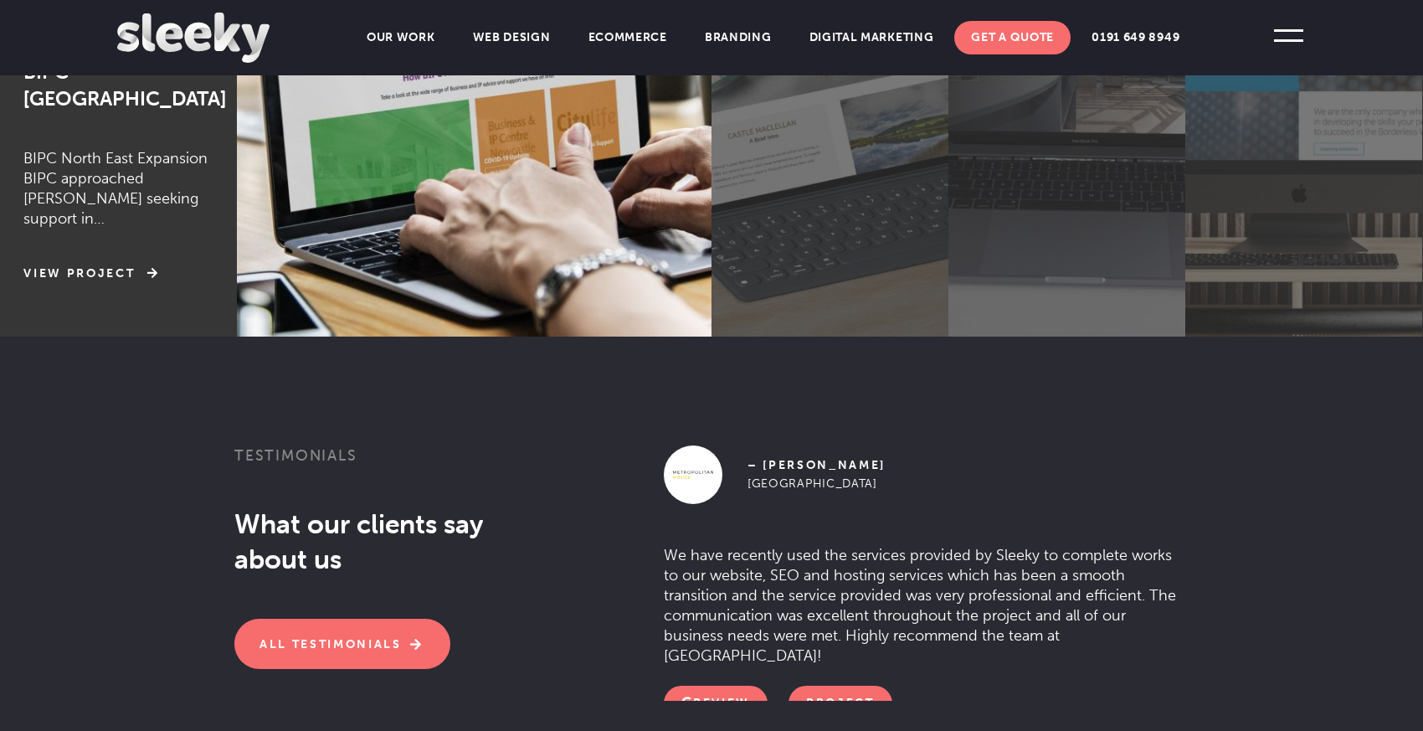
scroll to position [1572, 0]
